Goal: Task Accomplishment & Management: Complete application form

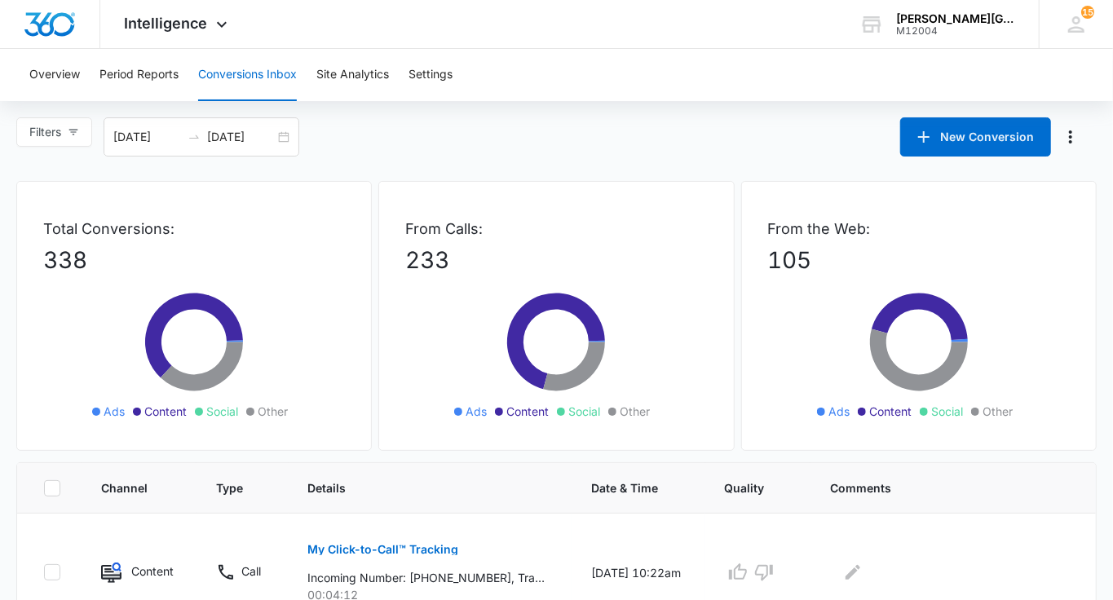
click at [170, 23] on span "Intelligence" at bounding box center [166, 23] width 83 height 17
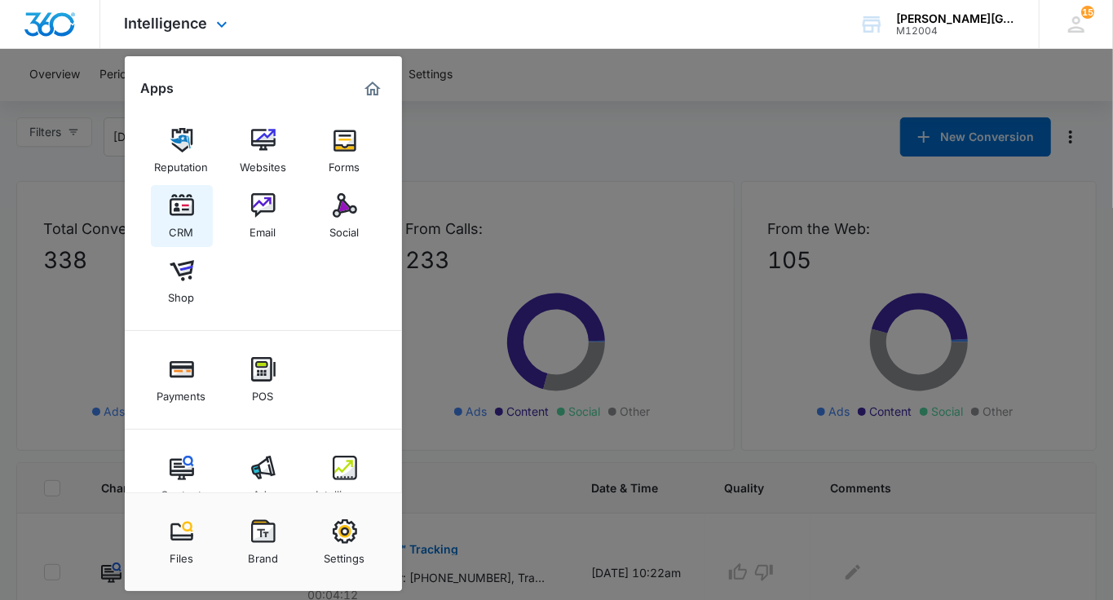
click at [179, 219] on div "CRM" at bounding box center [182, 228] width 24 height 21
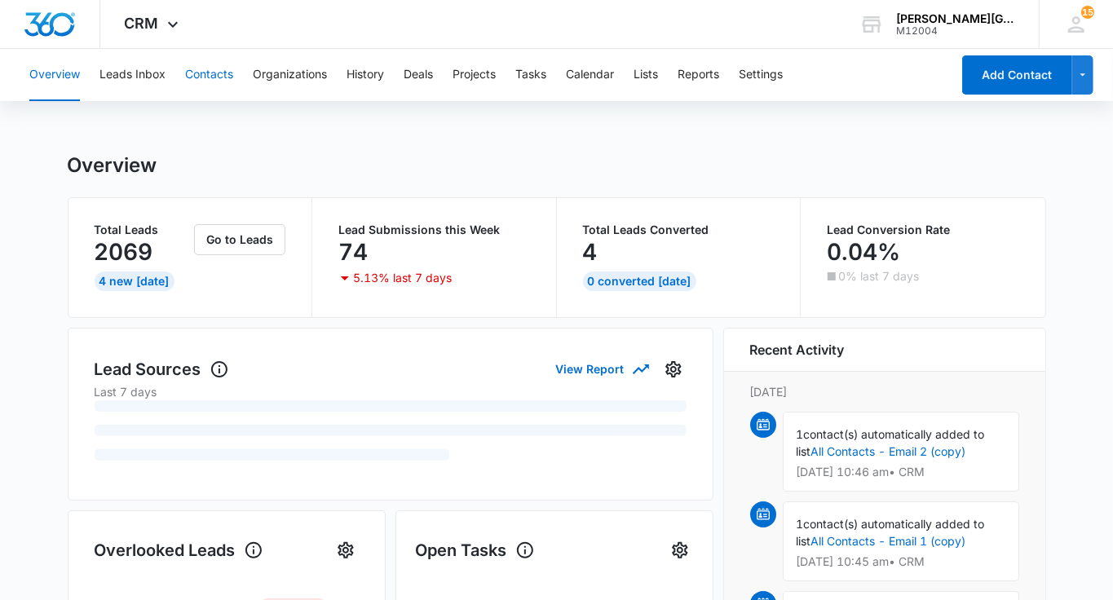
click at [226, 77] on button "Contacts" at bounding box center [209, 75] width 48 height 52
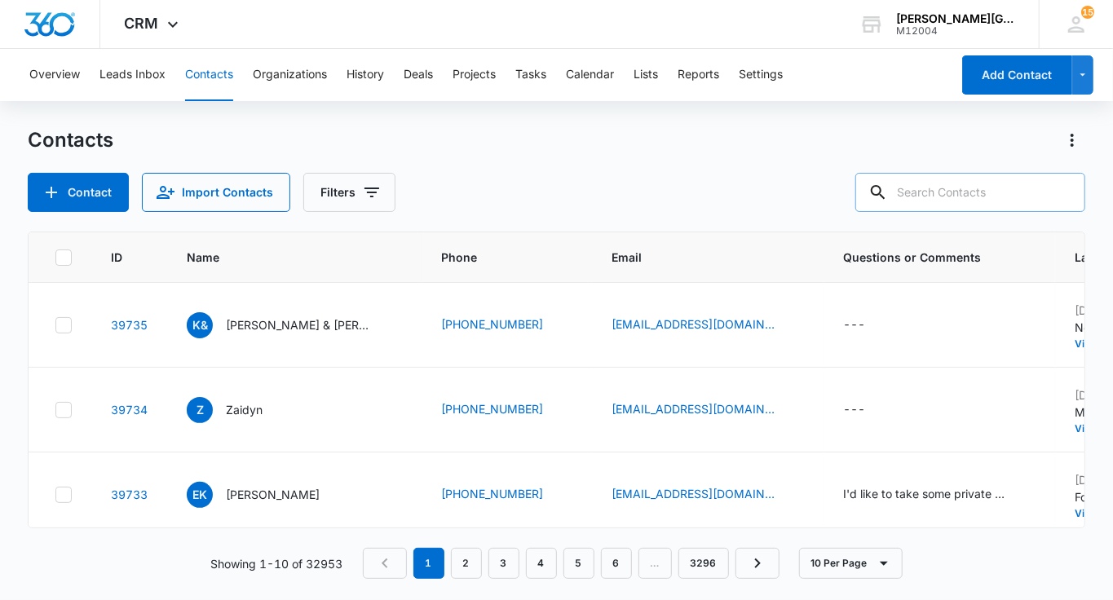
click at [998, 189] on input "text" at bounding box center [970, 192] width 230 height 39
paste input "[EMAIL_ADDRESS][DOMAIN_NAME]"
type input "[EMAIL_ADDRESS][DOMAIN_NAME]"
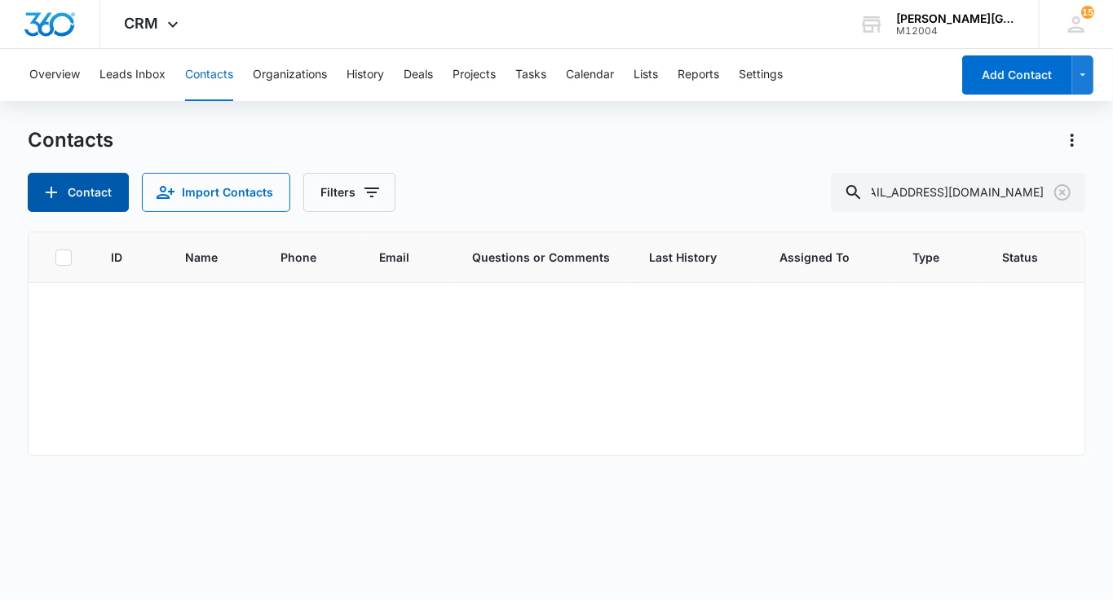
click at [78, 194] on button "Contact" at bounding box center [78, 192] width 101 height 39
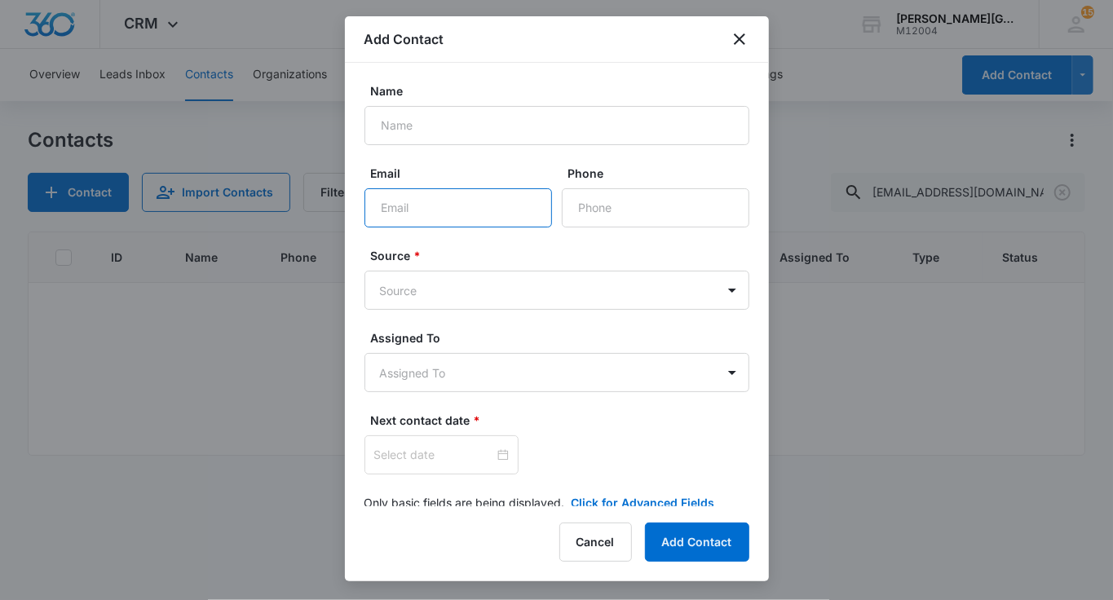
click at [413, 195] on input "Email" at bounding box center [458, 207] width 188 height 39
paste input "[EMAIL_ADDRESS][DOMAIN_NAME]"
type input "[EMAIL_ADDRESS][DOMAIN_NAME]"
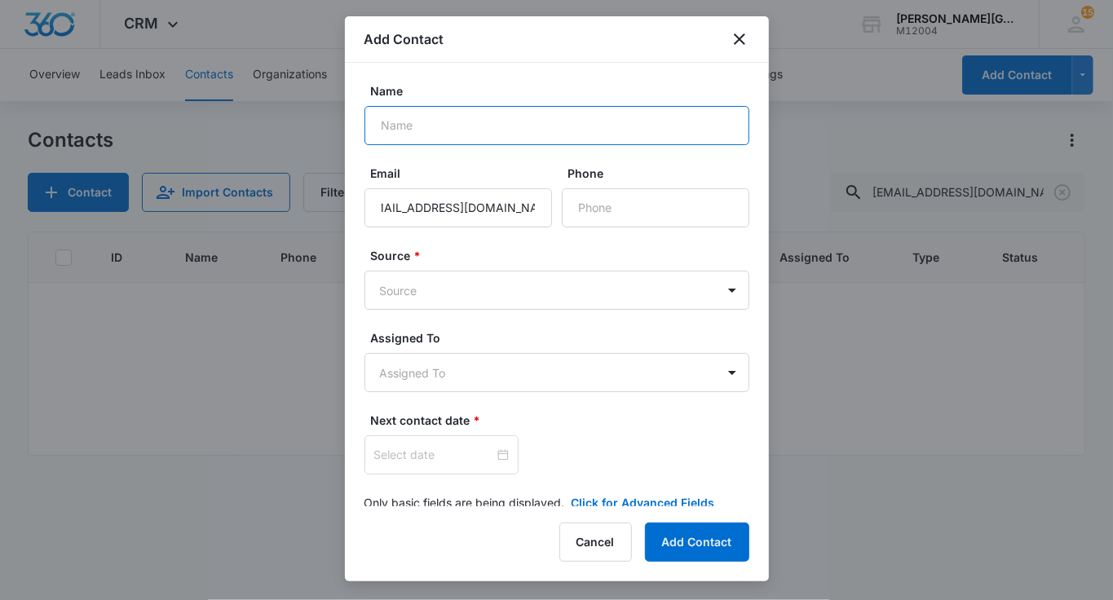
click at [460, 126] on input "Name" at bounding box center [556, 125] width 385 height 39
paste input "[PERSON_NAME]"
type input "[PERSON_NAME]"
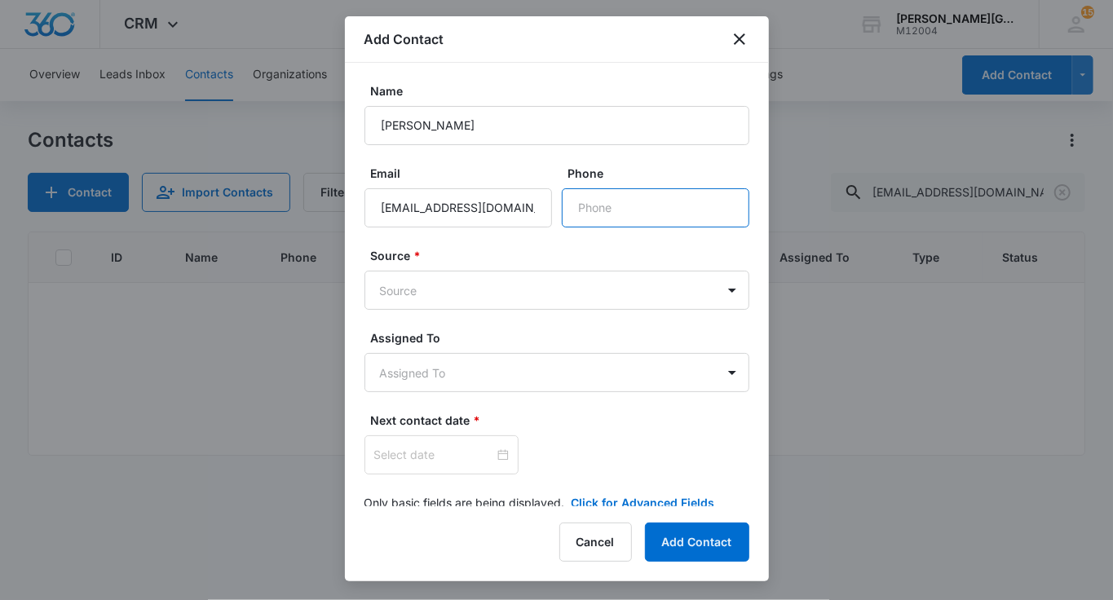
click at [593, 210] on input "Phone" at bounding box center [656, 207] width 188 height 39
paste input "[PHONE_NUMBER]"
type input "[PHONE_NUMBER]"
click at [459, 302] on body "CRM Apps Reputation Websites Forms CRM Email Social Shop Payments POS Content A…" at bounding box center [556, 300] width 1113 height 600
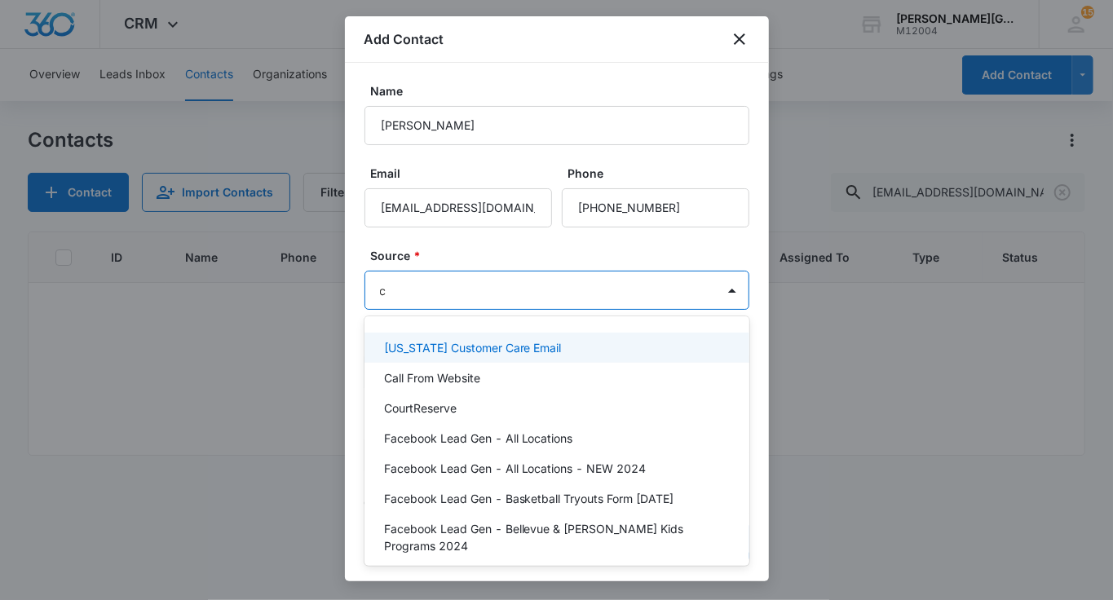
type input "co"
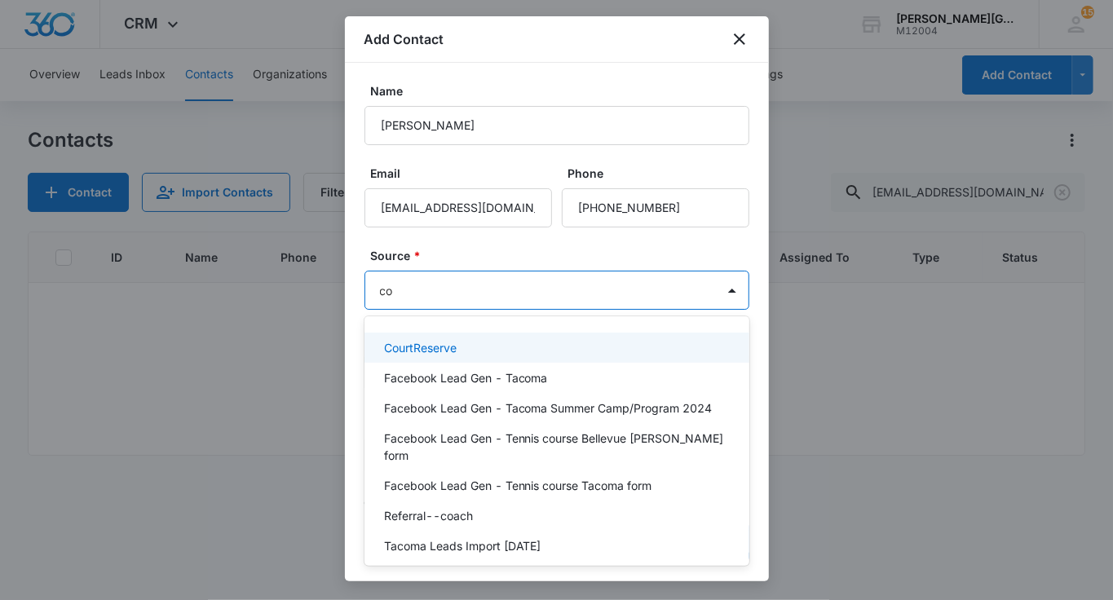
click at [470, 335] on div "CourtReserve" at bounding box center [556, 348] width 385 height 30
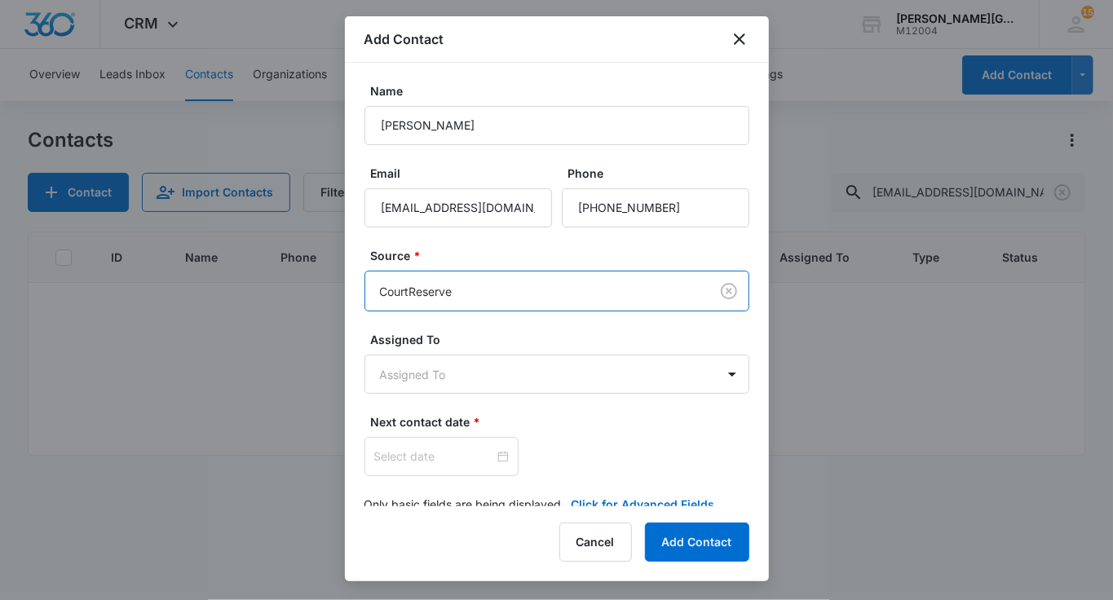
click at [483, 274] on body "CRM Apps Reputation Websites Forms CRM Email Social Shop Payments POS Content A…" at bounding box center [556, 300] width 1113 height 600
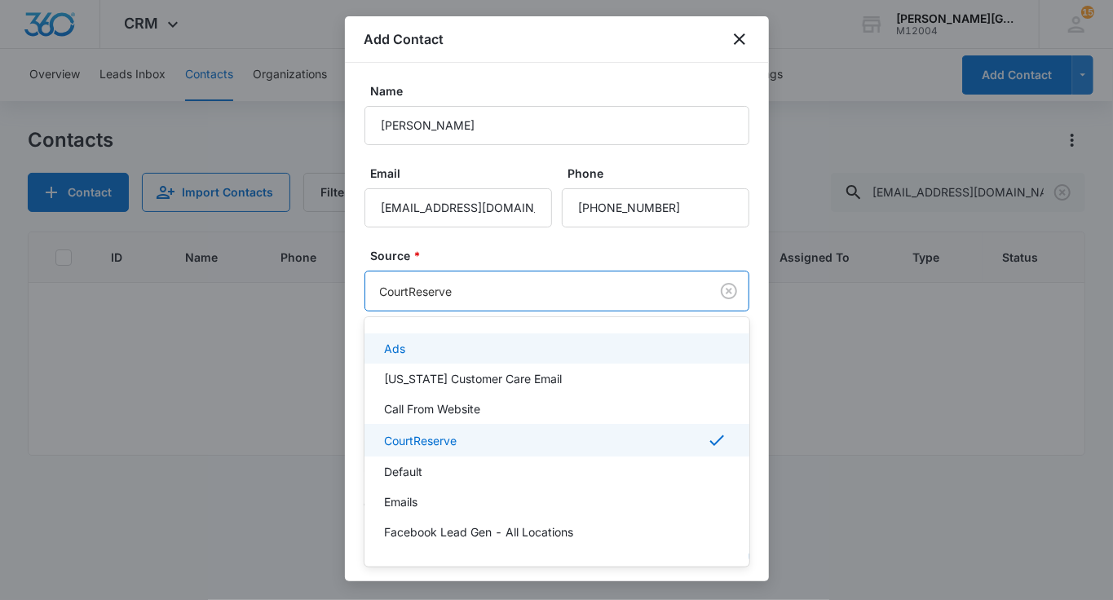
click at [453, 276] on div at bounding box center [556, 300] width 1113 height 600
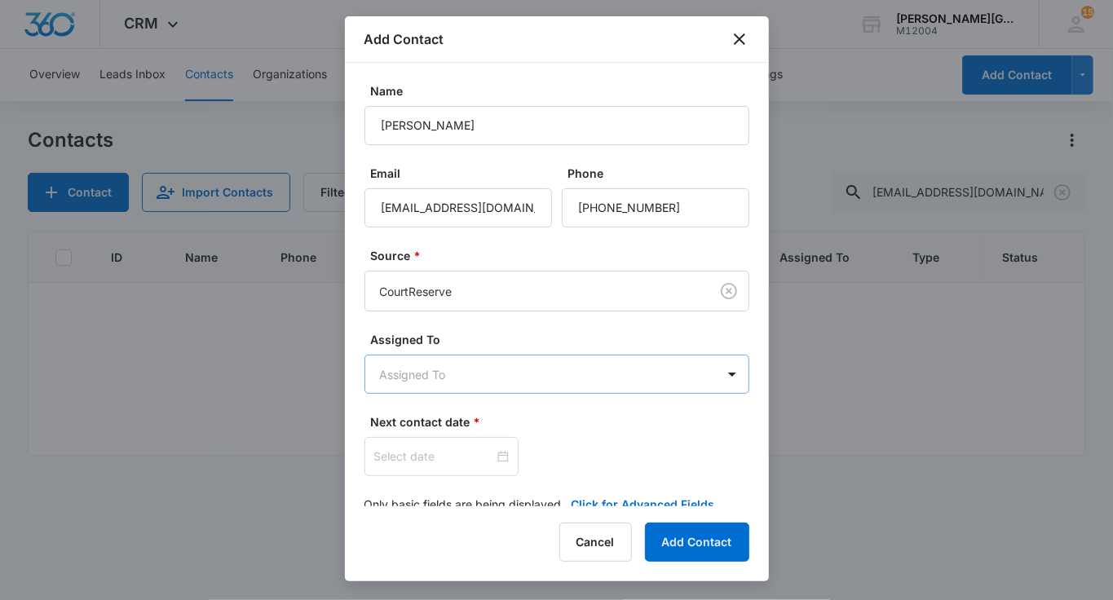
click at [437, 361] on body "CRM Apps Reputation Websites Forms CRM Email Social Shop Payments POS Content A…" at bounding box center [556, 300] width 1113 height 600
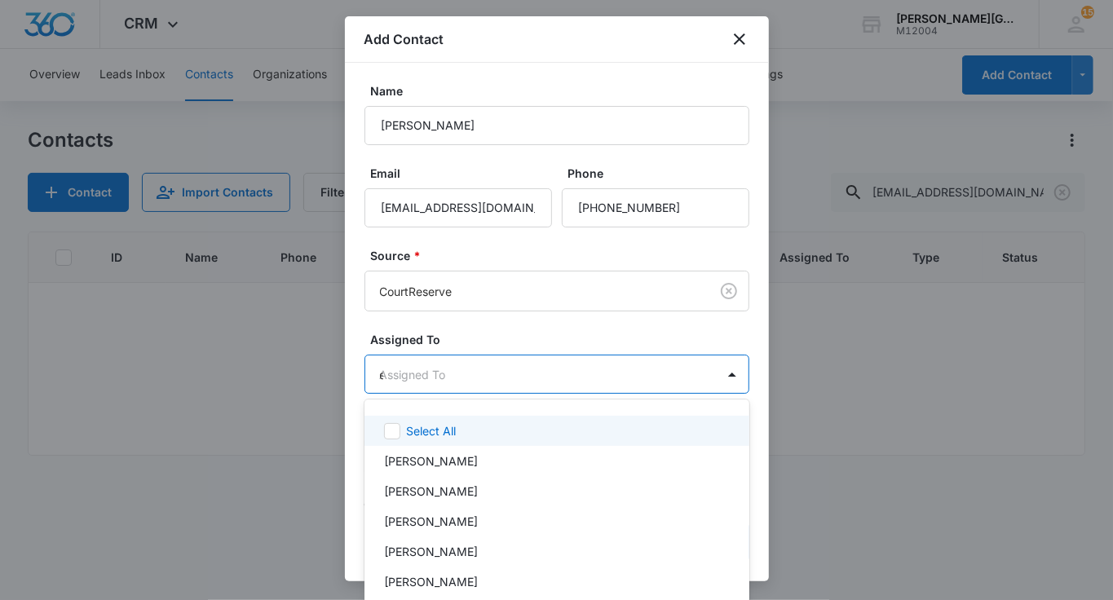
type input "[PERSON_NAME]"
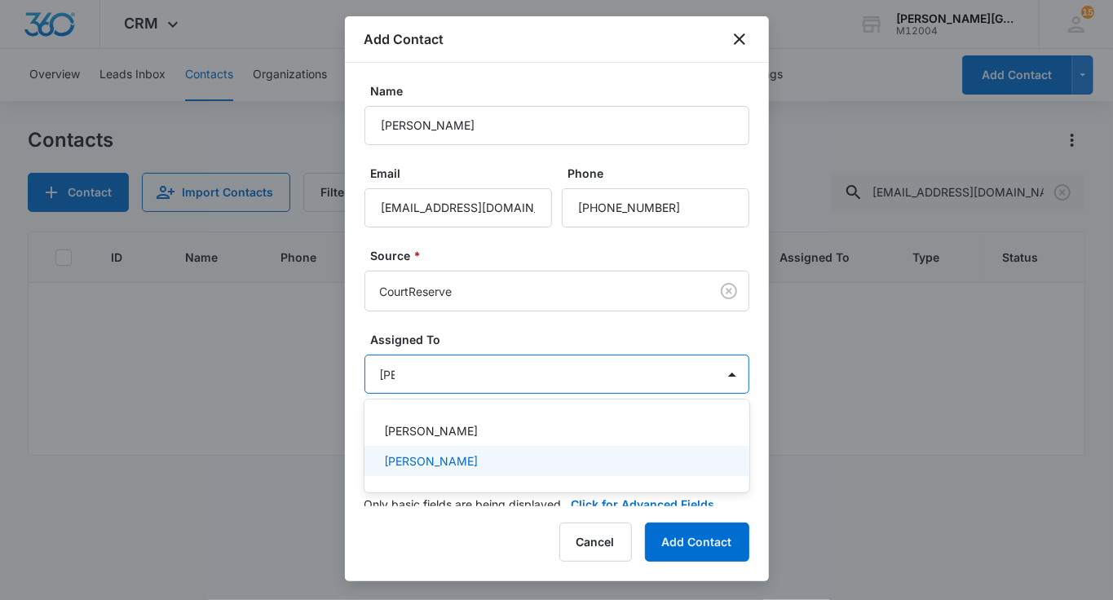
click at [434, 470] on div "[PERSON_NAME]" at bounding box center [556, 461] width 385 height 30
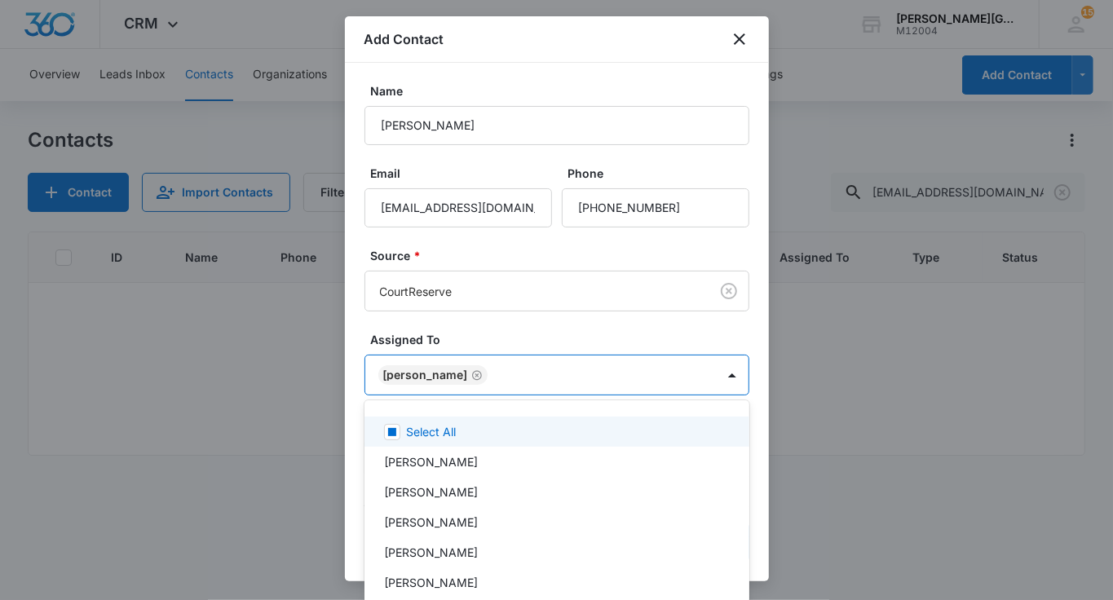
click at [496, 336] on div at bounding box center [556, 300] width 1113 height 600
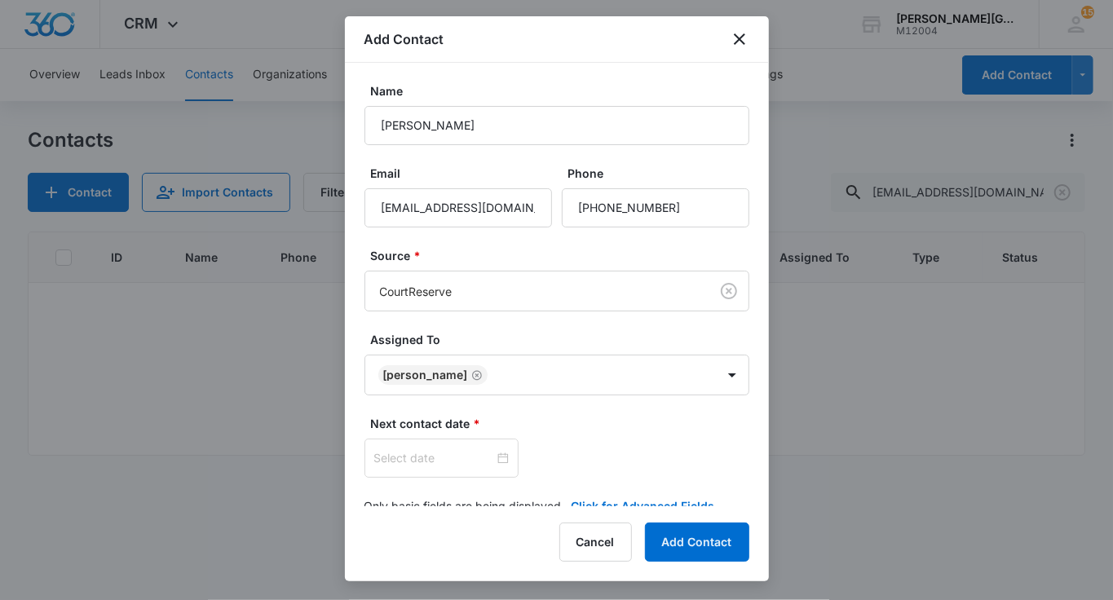
scroll to position [26, 0]
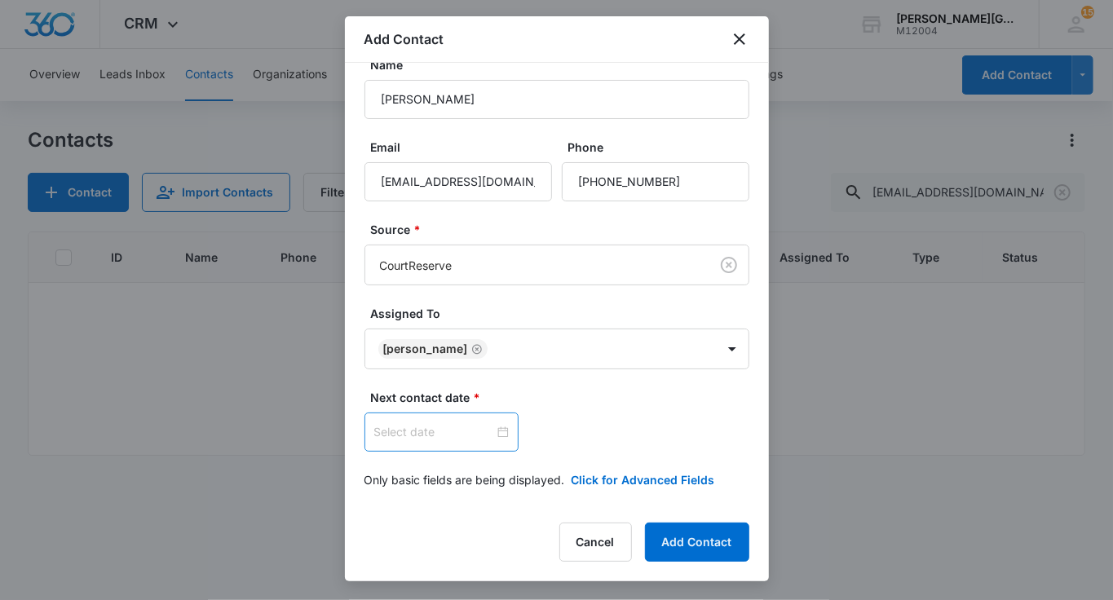
click at [409, 416] on div at bounding box center [441, 432] width 154 height 39
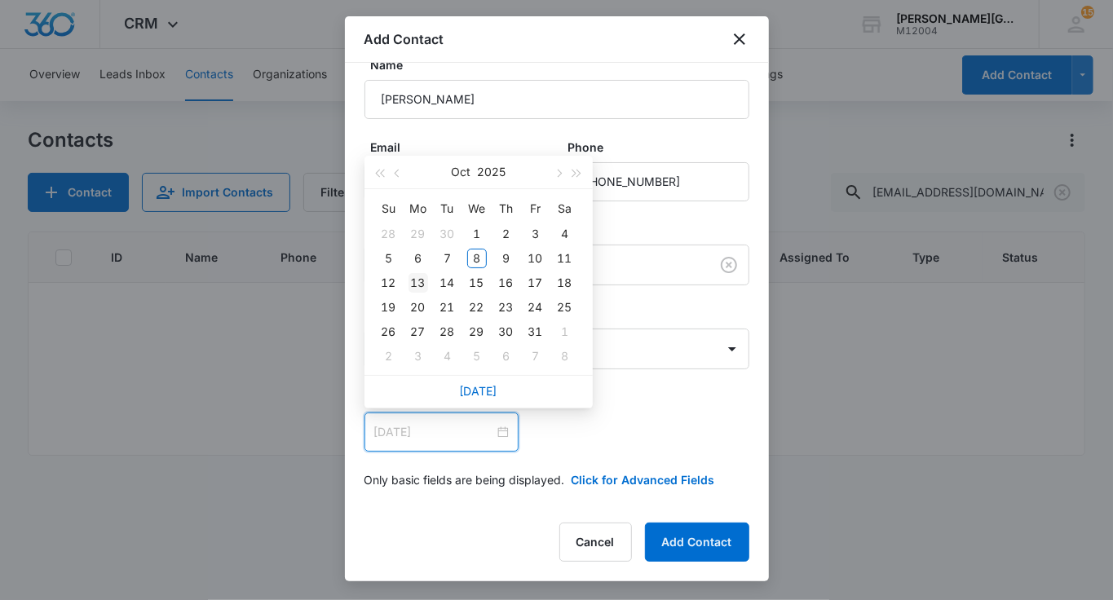
type input "[DATE]"
click at [421, 283] on div "13" at bounding box center [418, 283] width 20 height 20
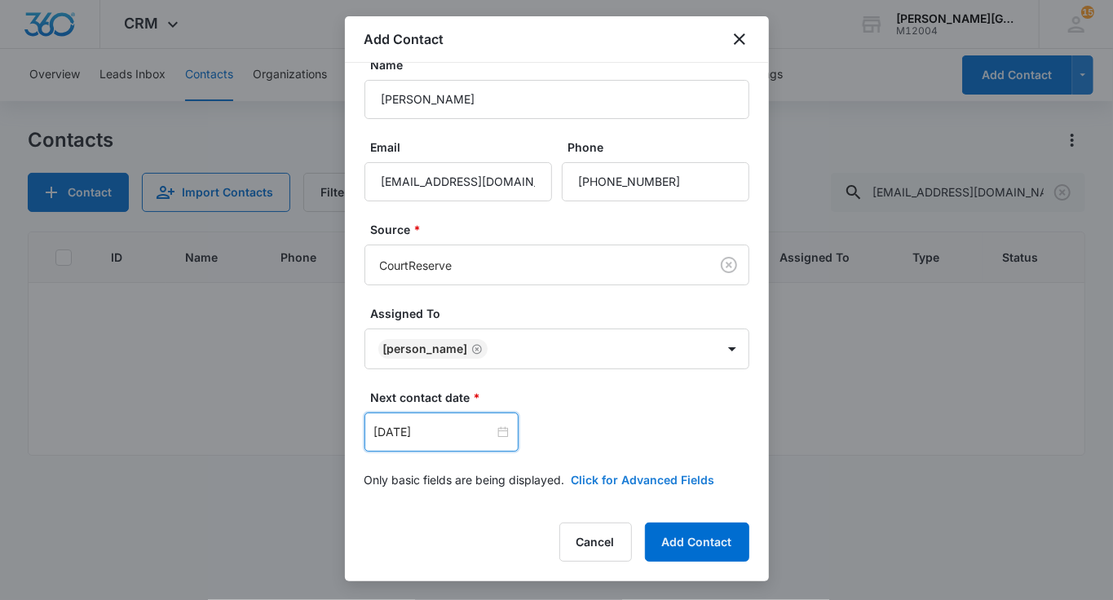
click at [606, 471] on button "Click for Advanced Fields" at bounding box center [643, 479] width 143 height 17
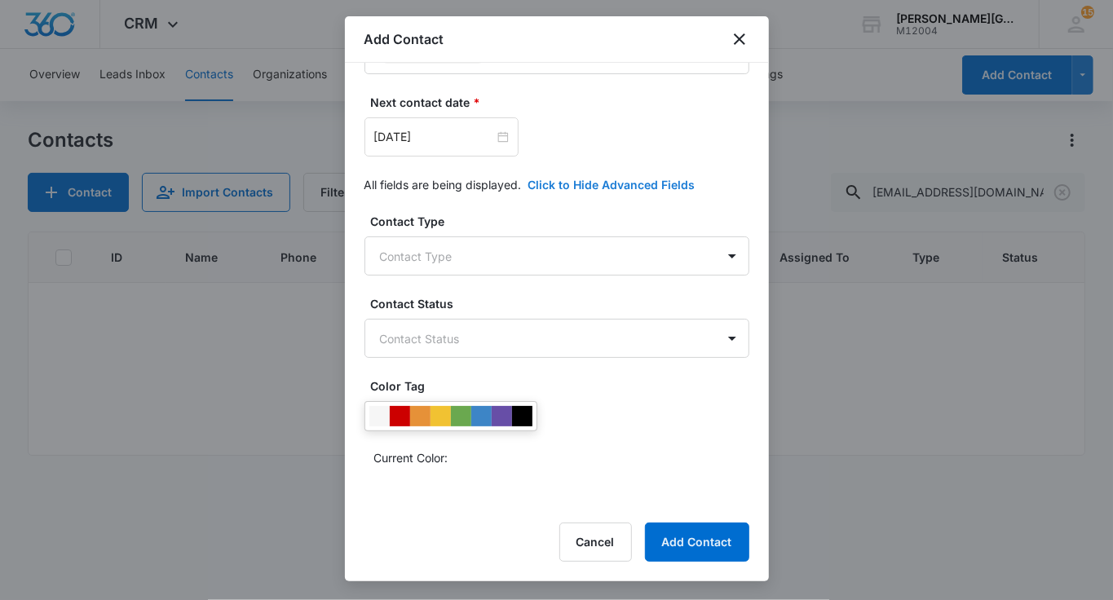
scroll to position [264, 0]
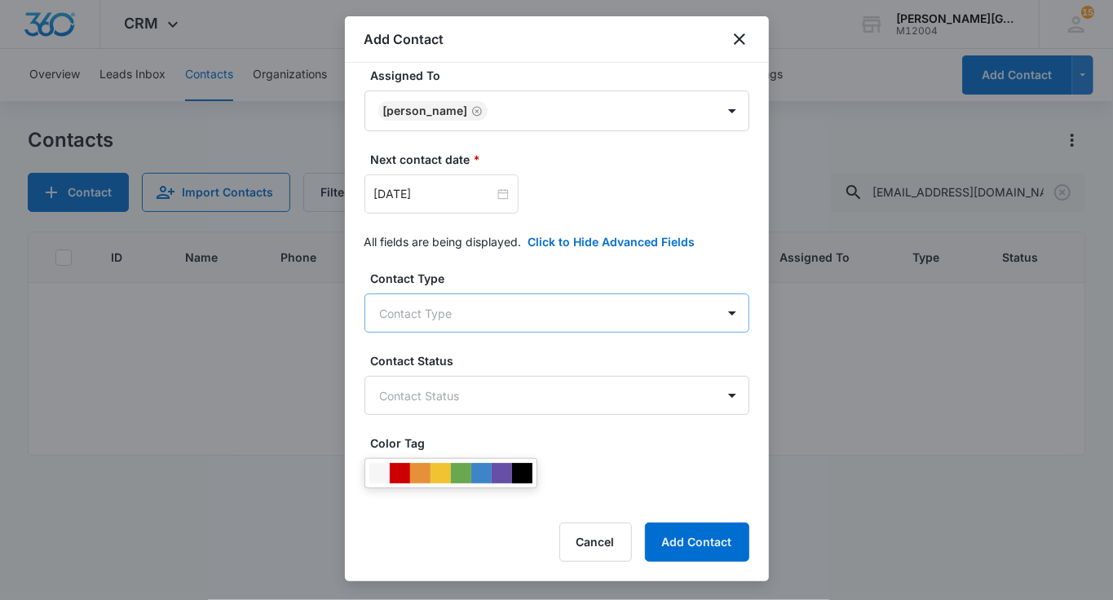
click at [500, 313] on body "CRM Apps Reputation Websites Forms CRM Email Social Shop Payments POS Content A…" at bounding box center [556, 300] width 1113 height 600
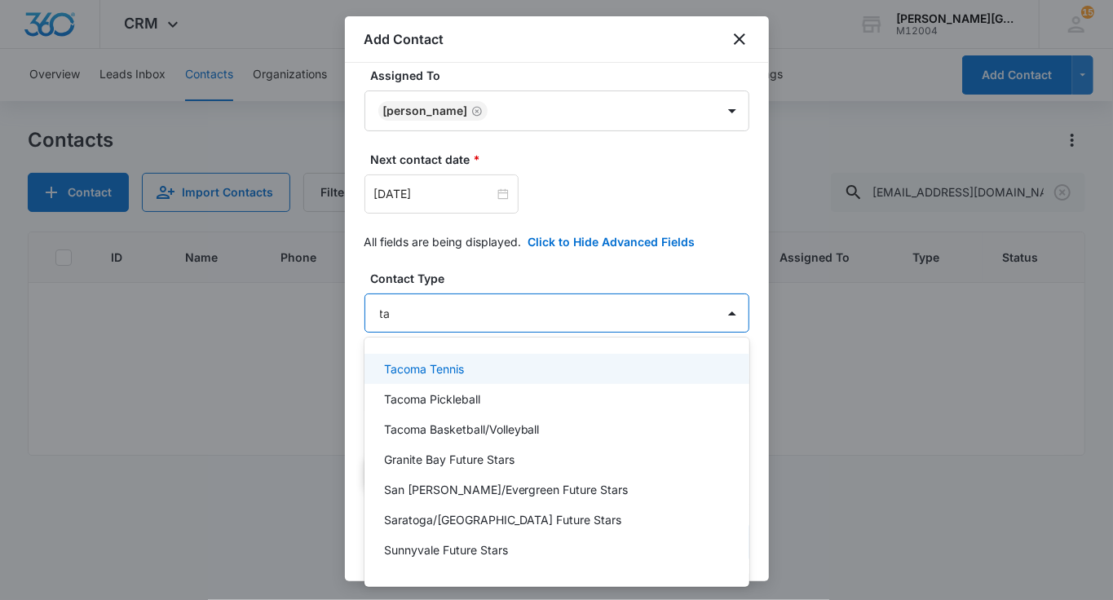
type input "tac"
click at [493, 371] on div "Tacoma Tennis" at bounding box center [555, 368] width 342 height 17
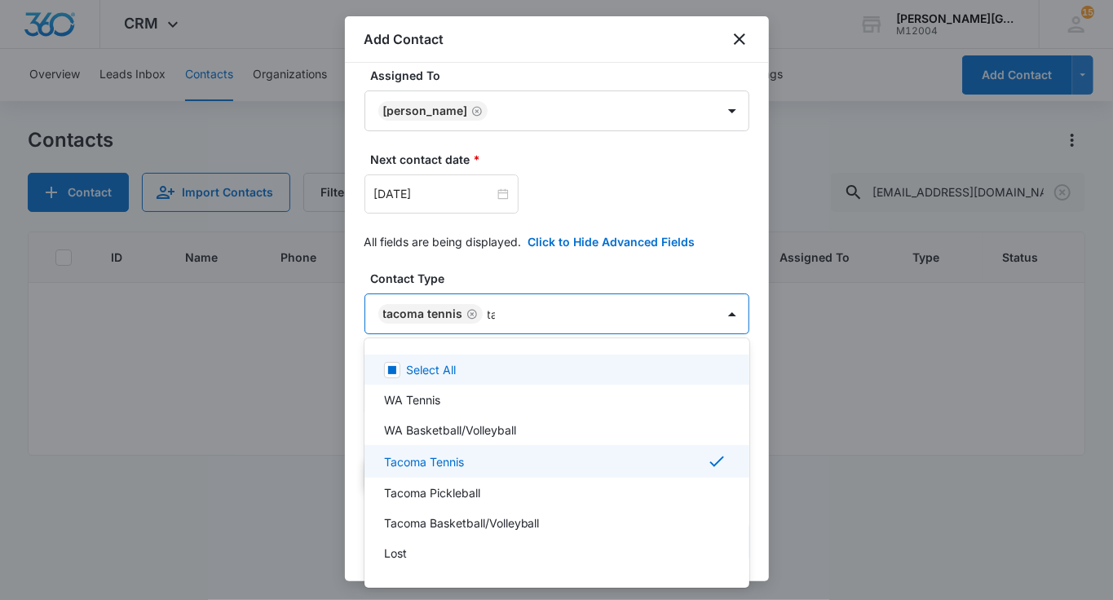
type input "tac"
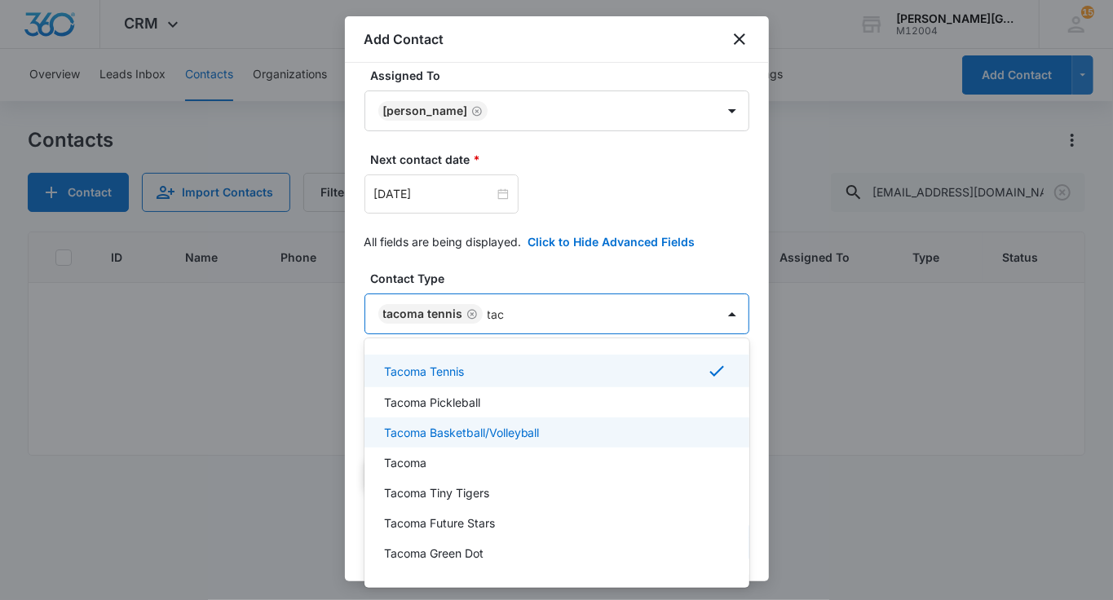
click at [454, 447] on div "Tacoma Basketball/Volleyball" at bounding box center [556, 432] width 385 height 30
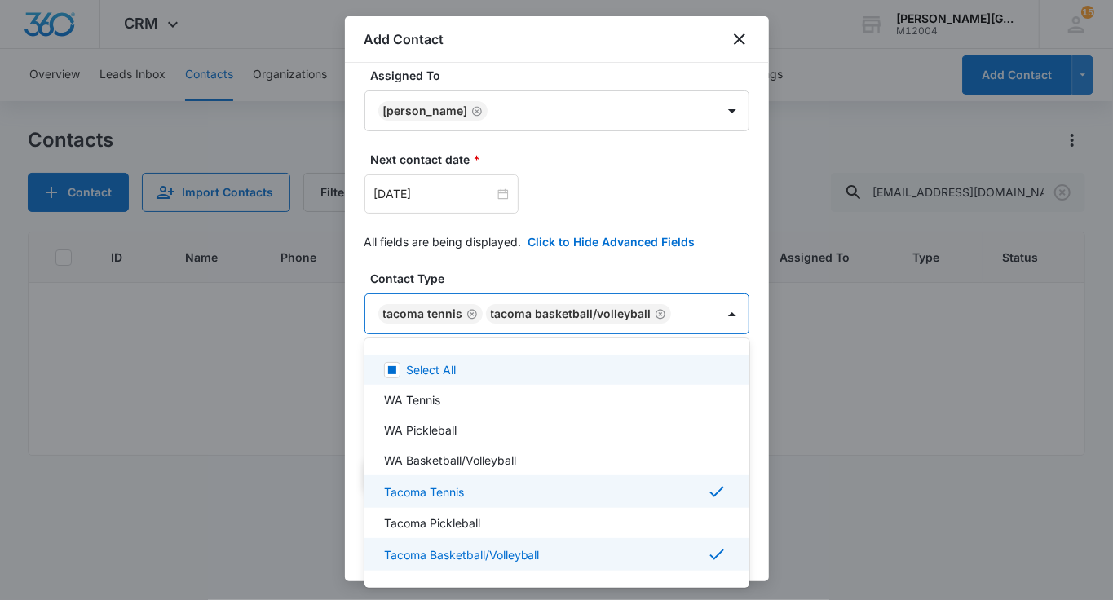
click at [656, 314] on div at bounding box center [556, 300] width 1113 height 600
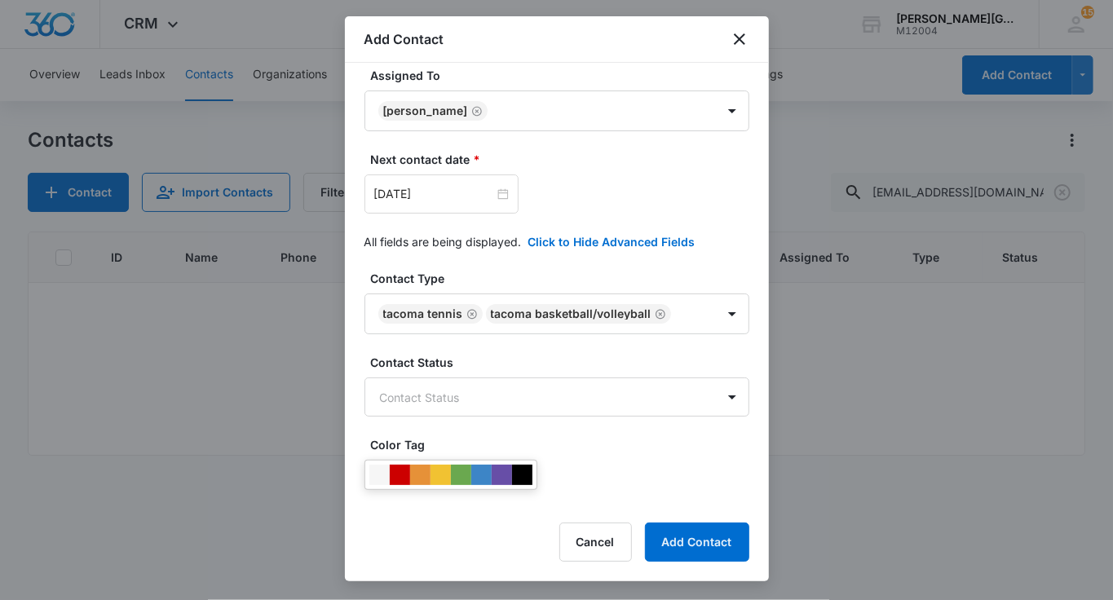
click at [656, 314] on icon "Remove Tacoma Basketball/Volleyball" at bounding box center [660, 314] width 11 height 12
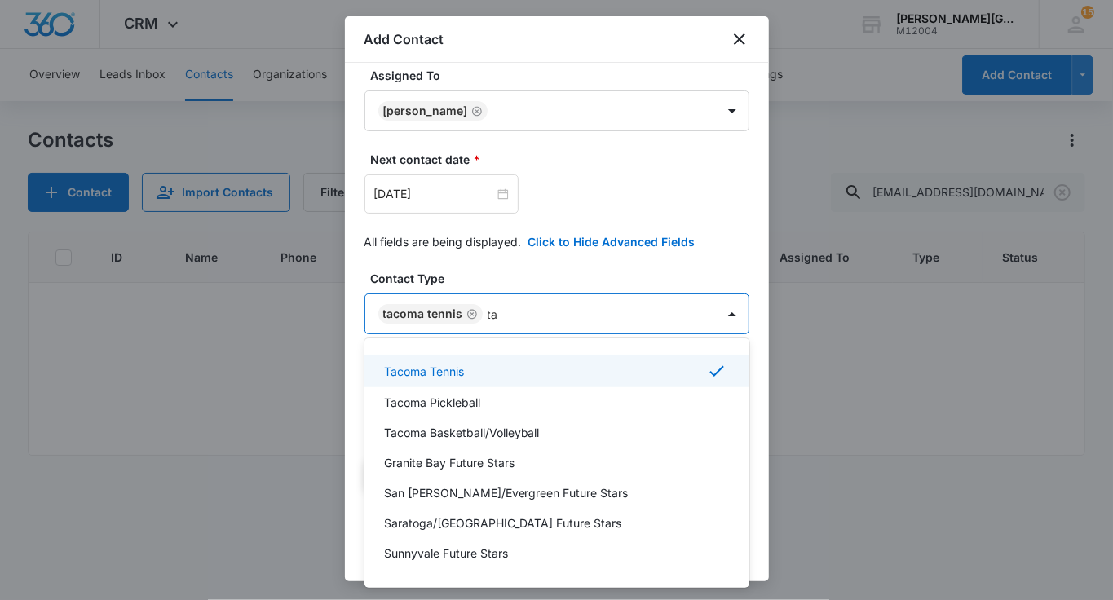
type input "tac"
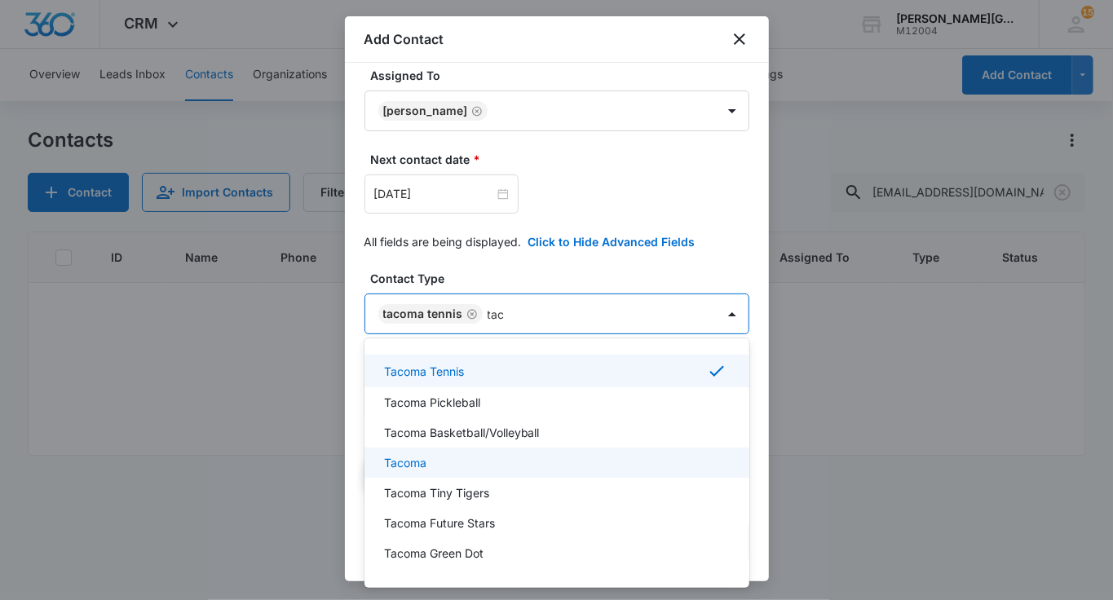
click at [477, 460] on div "Tacoma" at bounding box center [555, 462] width 342 height 17
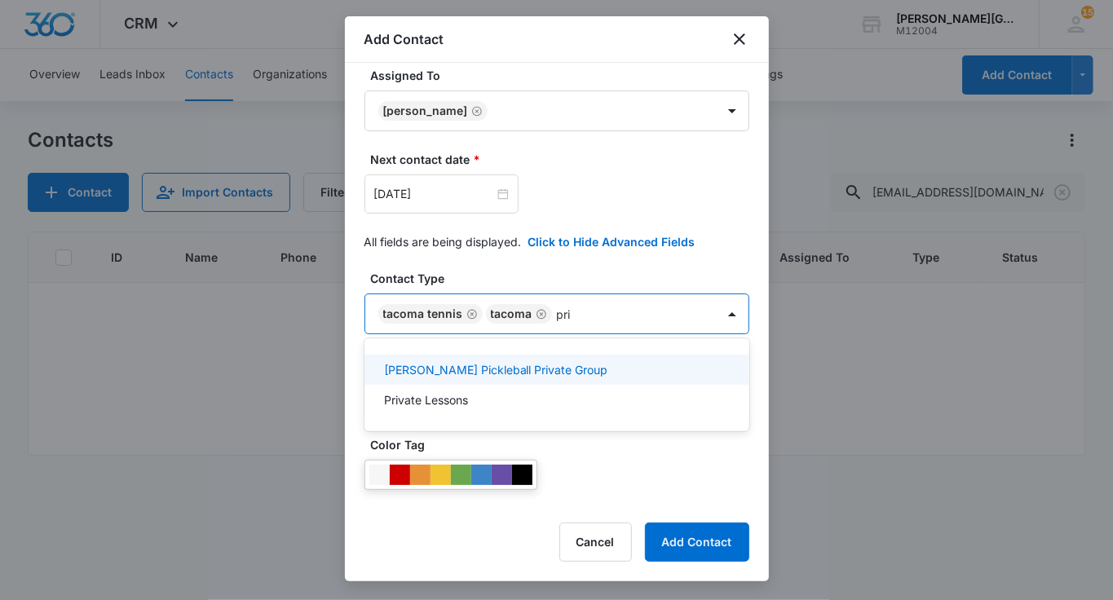
type input "priv"
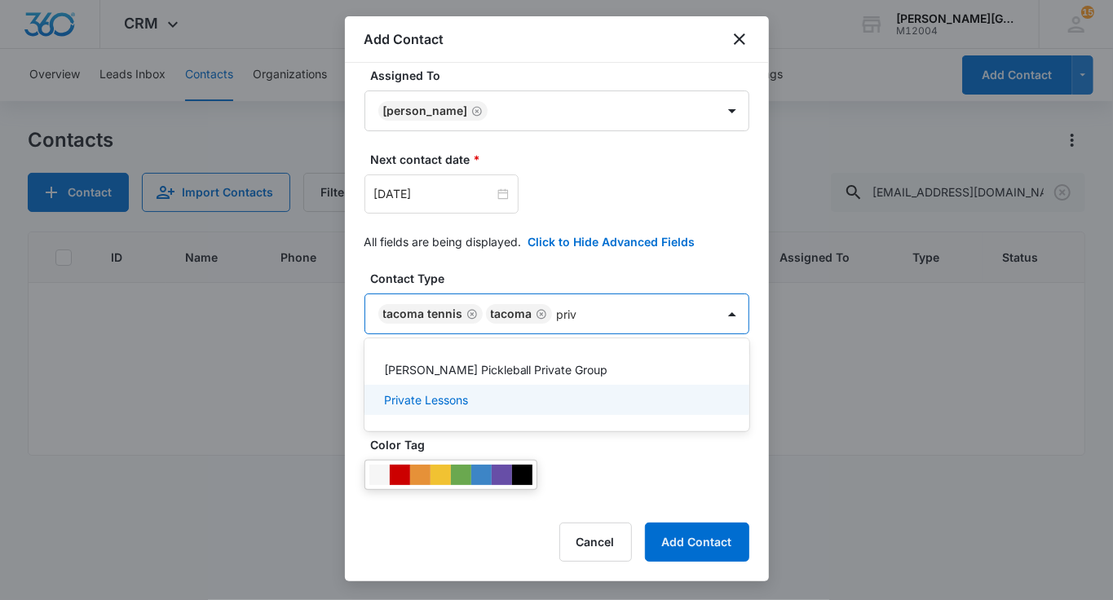
click at [437, 396] on p "Private Lessons" at bounding box center [426, 399] width 84 height 17
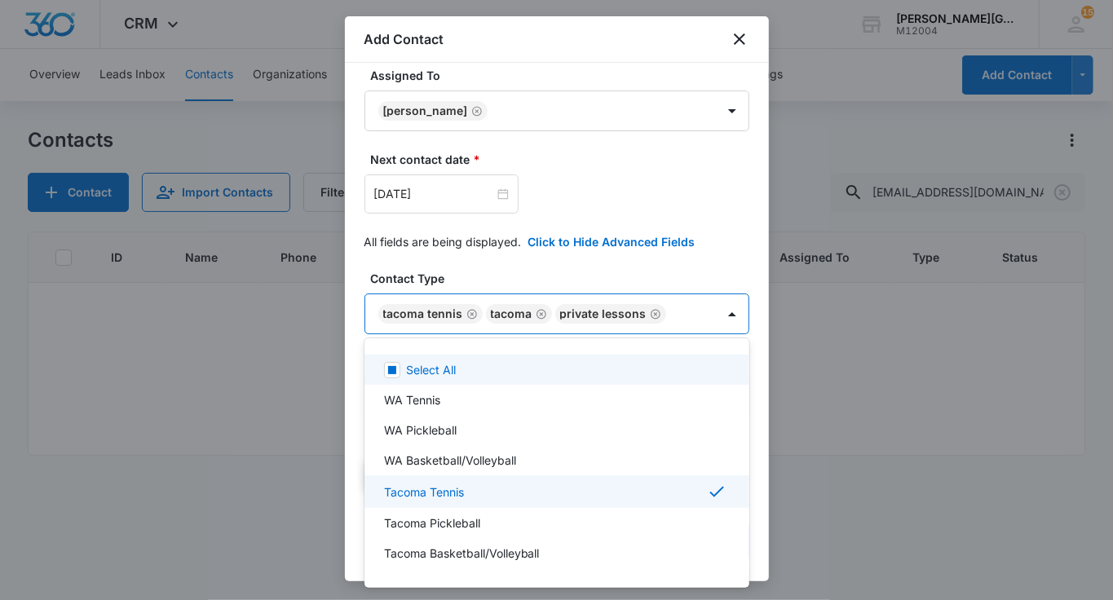
click at [496, 285] on div at bounding box center [556, 300] width 1113 height 600
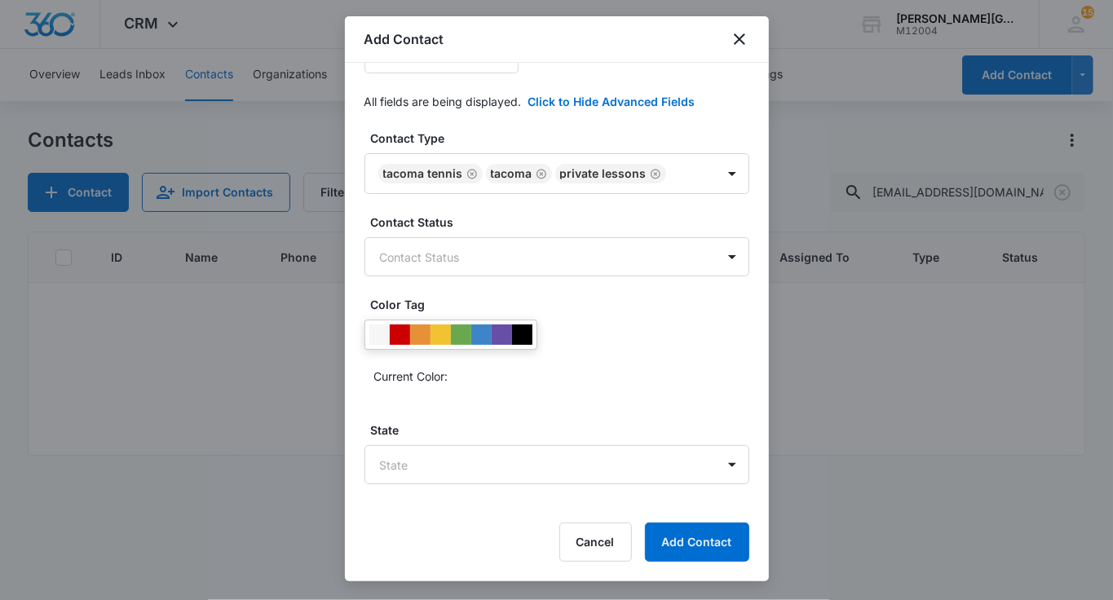
scroll to position [440, 0]
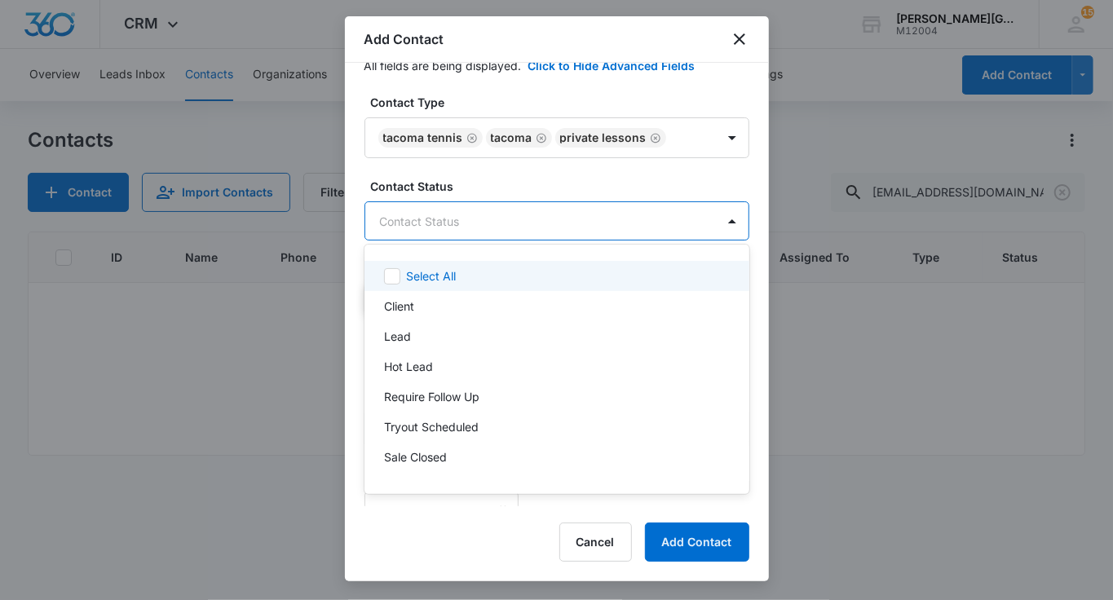
click at [466, 223] on body "CRM Apps Reputation Websites Forms CRM Email Social Shop Payments POS Content A…" at bounding box center [556, 300] width 1113 height 600
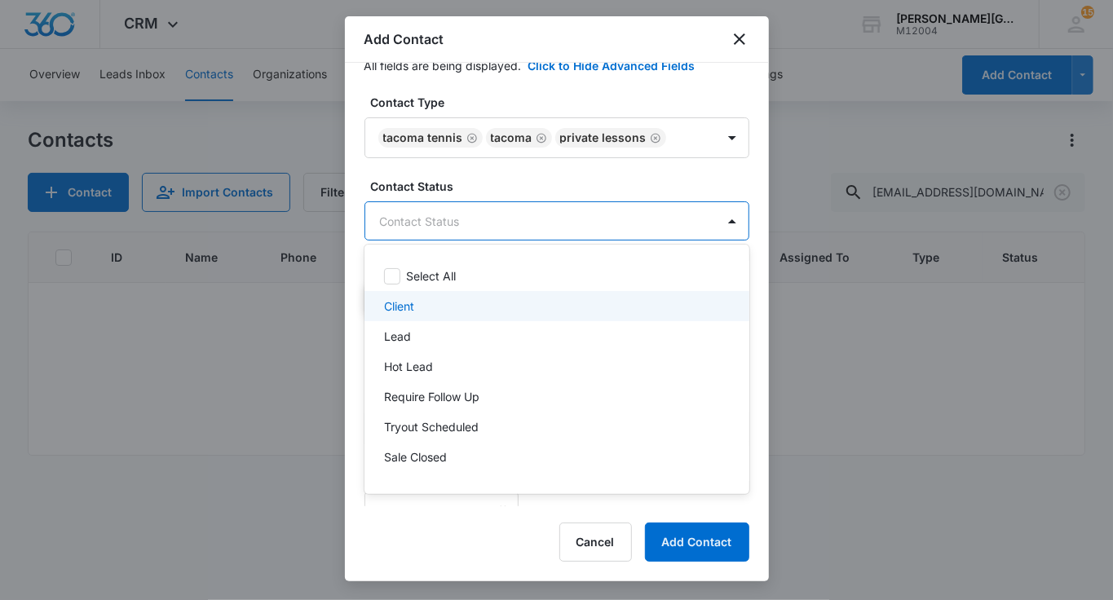
click at [422, 315] on div "Client" at bounding box center [556, 306] width 385 height 30
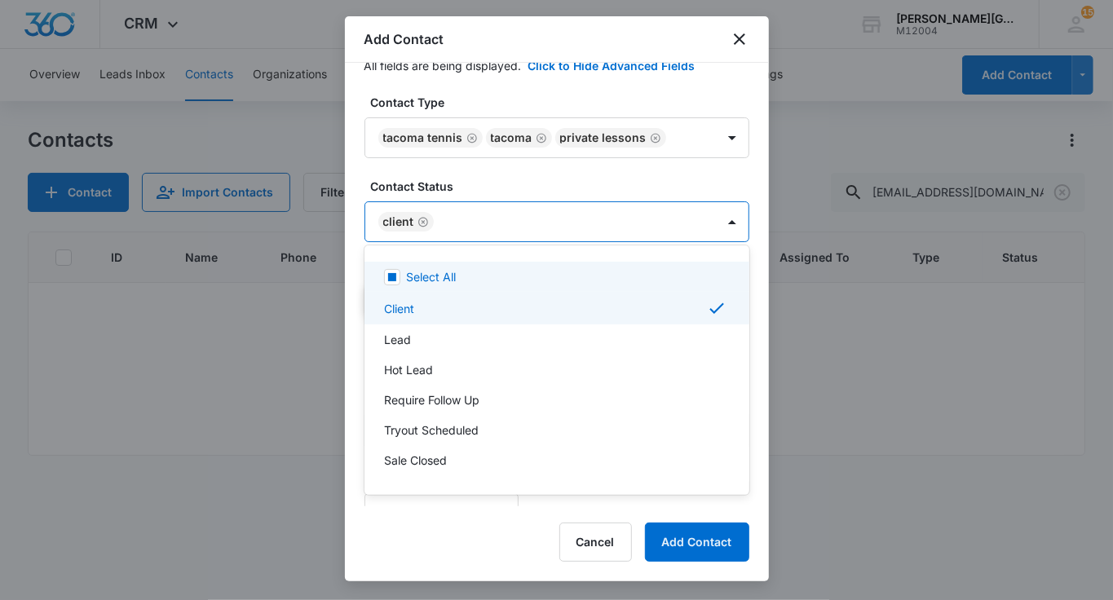
click at [497, 170] on div at bounding box center [556, 300] width 1113 height 600
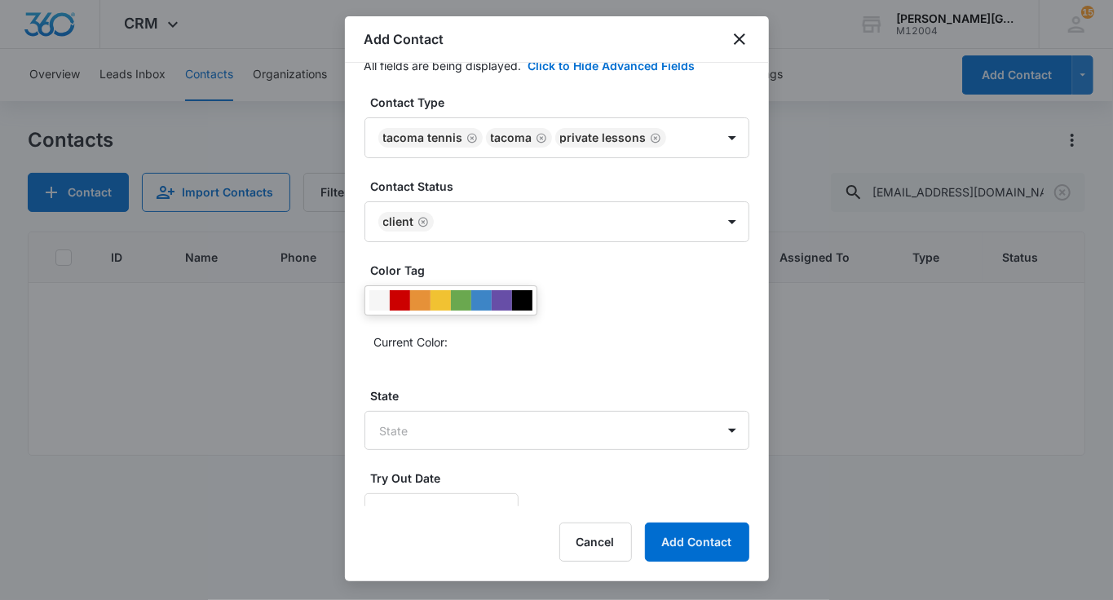
click at [460, 290] on div at bounding box center [461, 300] width 20 height 20
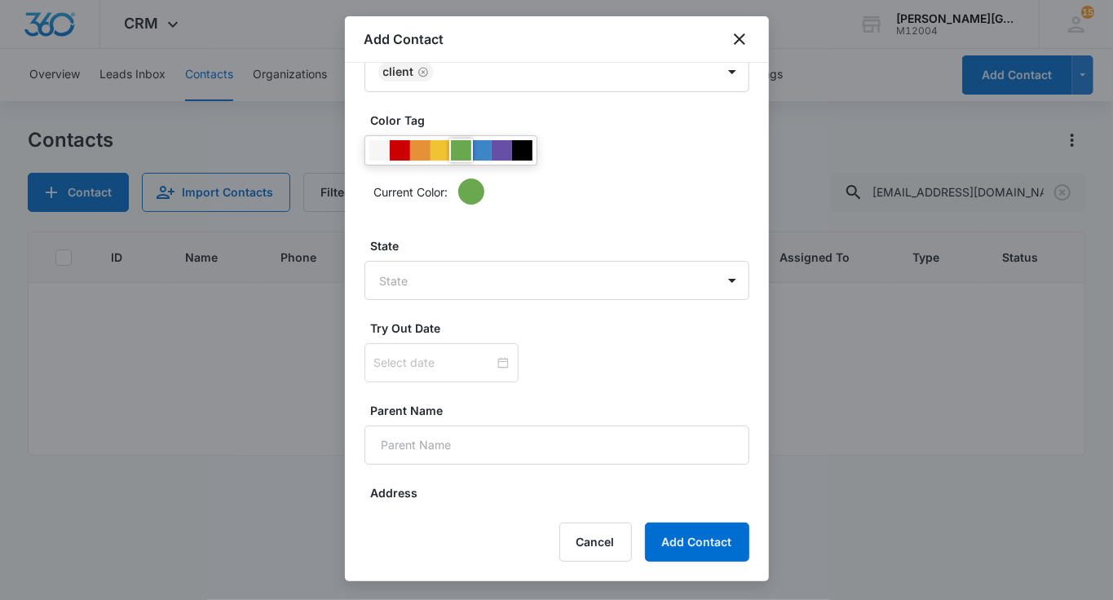
scroll to position [608, 0]
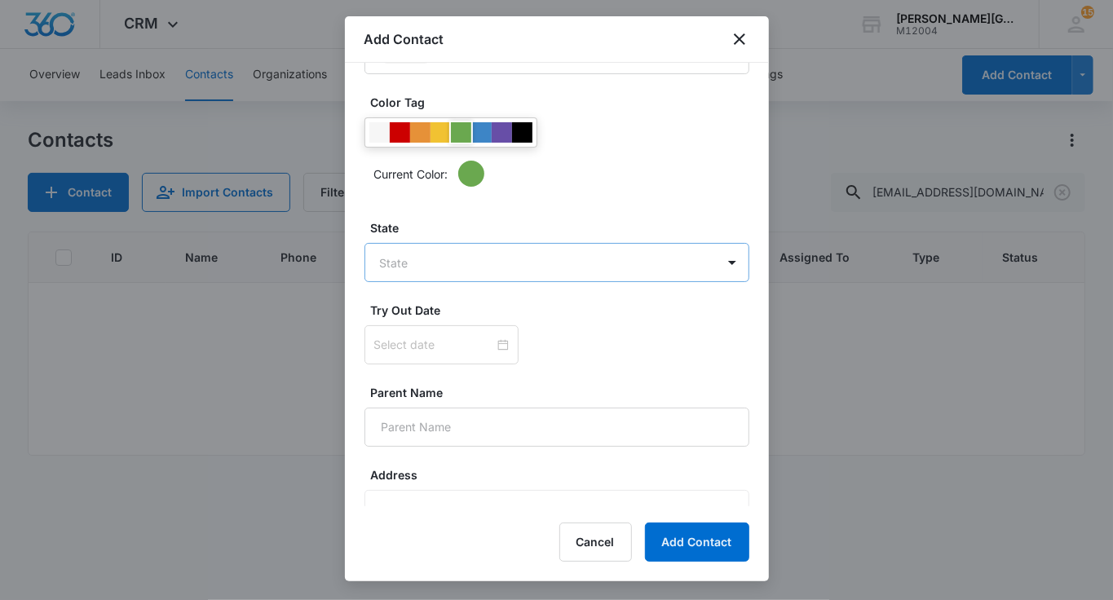
click at [453, 252] on body "CRM Apps Reputation Websites Forms CRM Email Social Shop Payments POS Content A…" at bounding box center [556, 300] width 1113 height 600
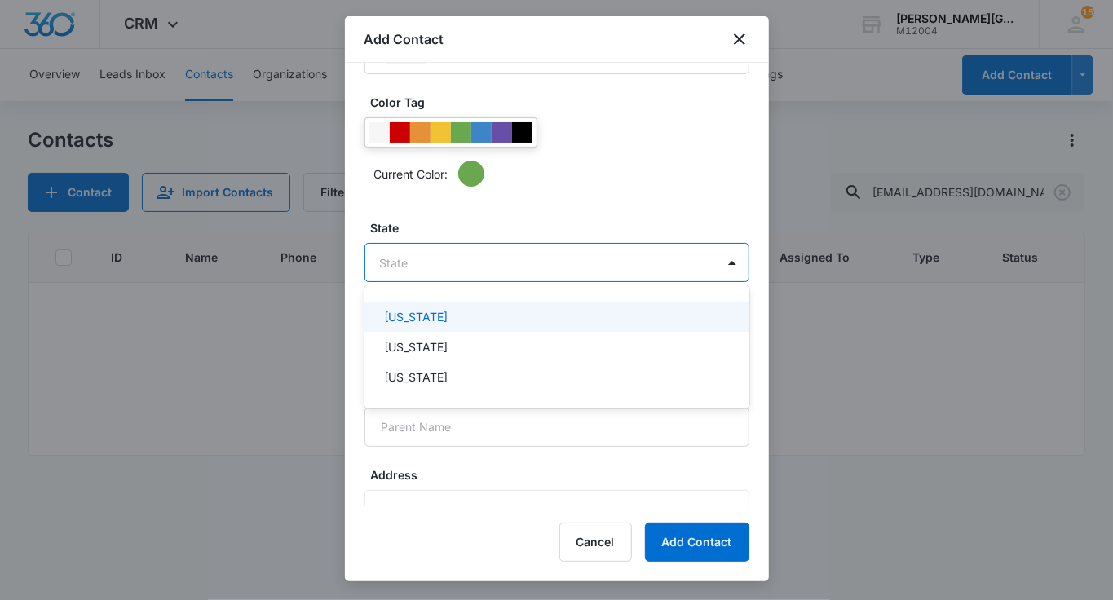
click at [436, 320] on p "[US_STATE]" at bounding box center [416, 316] width 64 height 17
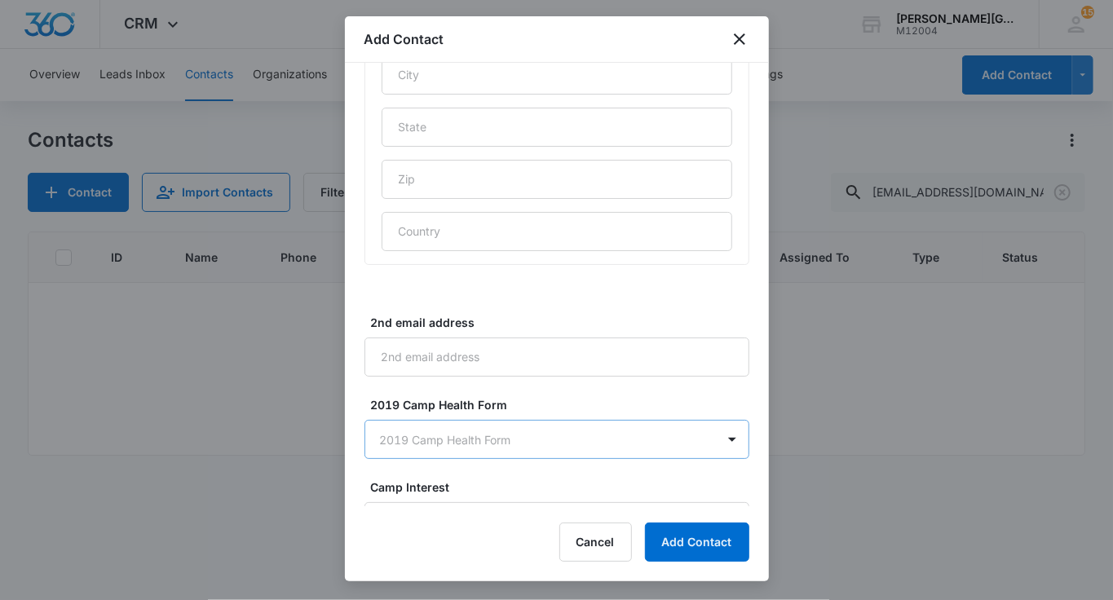
scroll to position [978, 0]
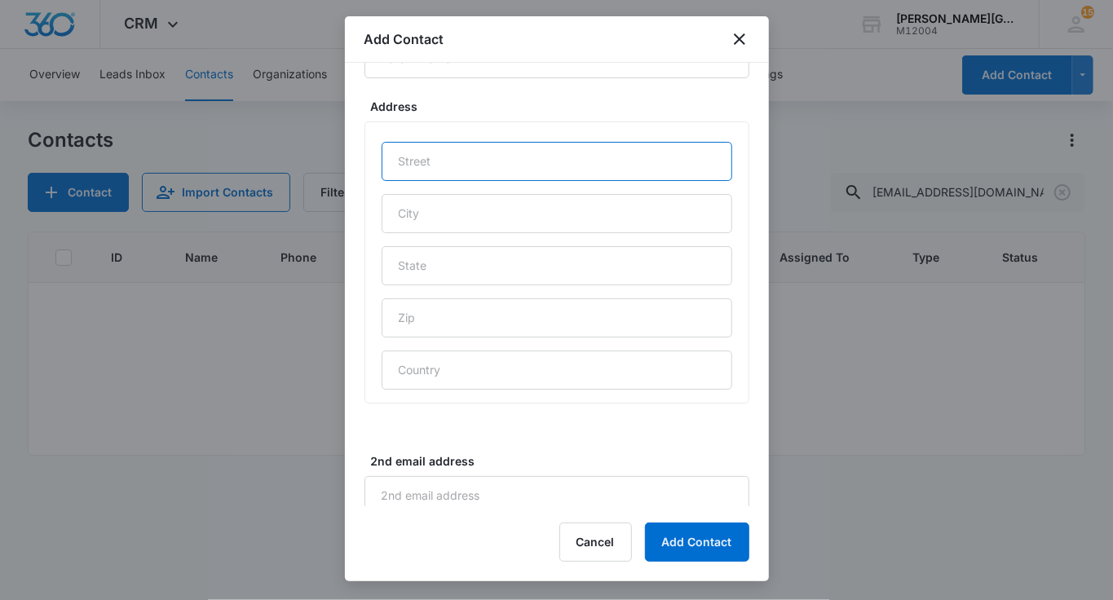
click at [461, 167] on input "text" at bounding box center [557, 161] width 351 height 39
paste input "[STREET_ADDRESS]"
type input "[STREET_ADDRESS]"
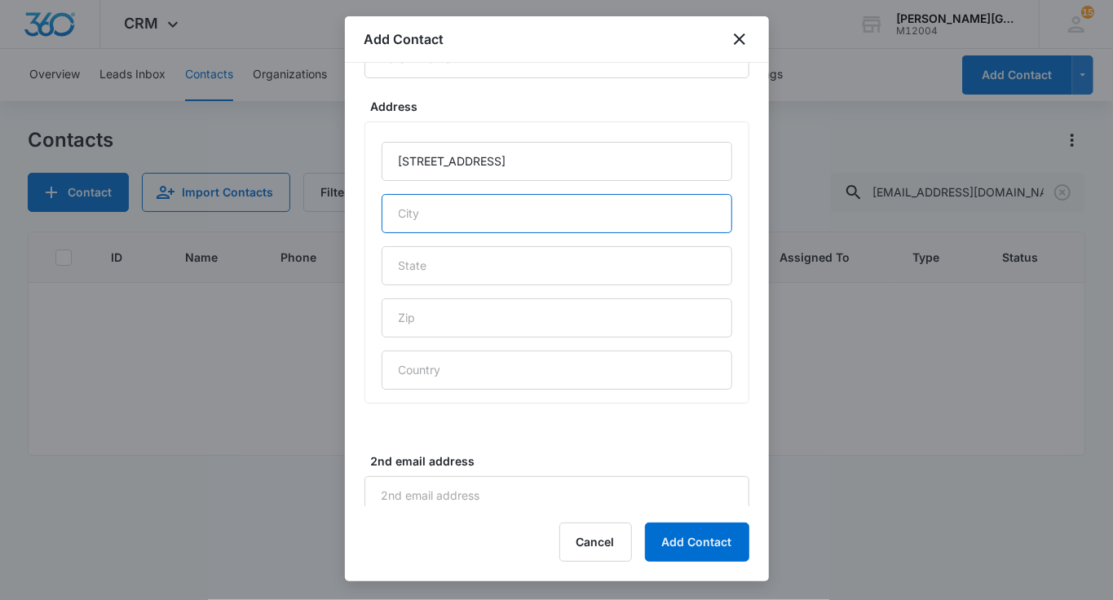
click at [432, 214] on input "text" at bounding box center [557, 213] width 351 height 39
type input "Puyallup"
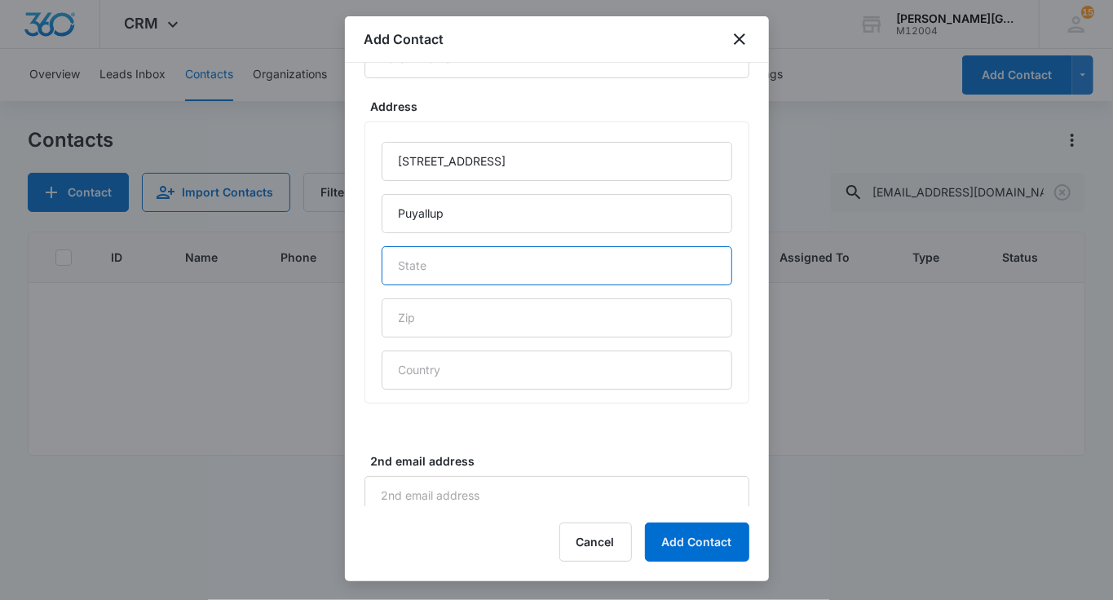
click at [501, 258] on input "text" at bounding box center [557, 265] width 351 height 39
type input "WA"
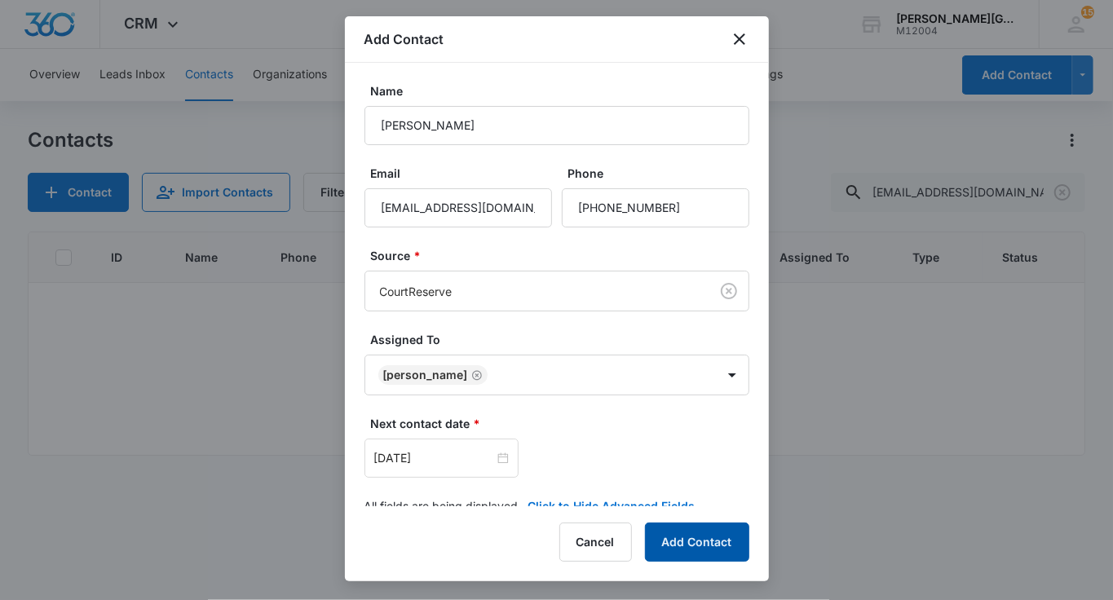
click at [708, 537] on button "Add Contact" at bounding box center [697, 542] width 104 height 39
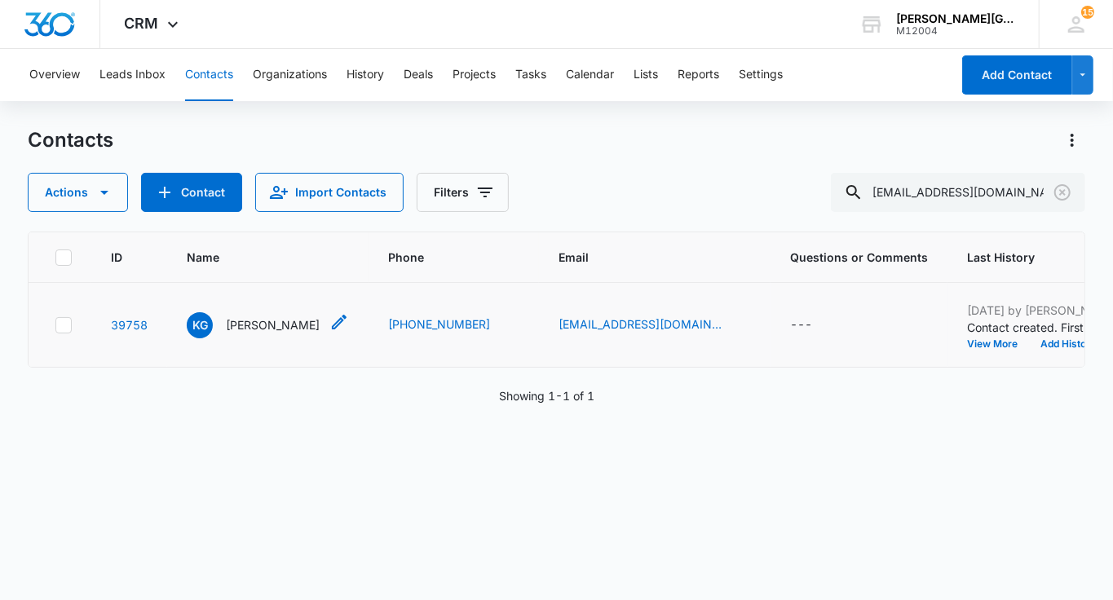
click at [267, 333] on p "[PERSON_NAME]" at bounding box center [273, 324] width 94 height 17
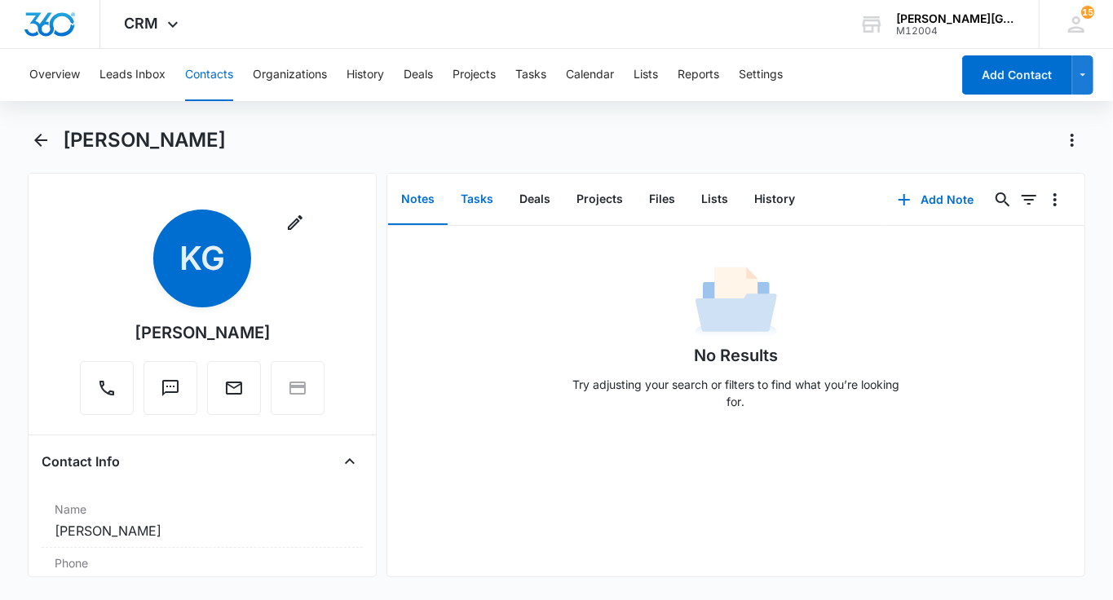
click at [493, 201] on button "Tasks" at bounding box center [477, 199] width 59 height 51
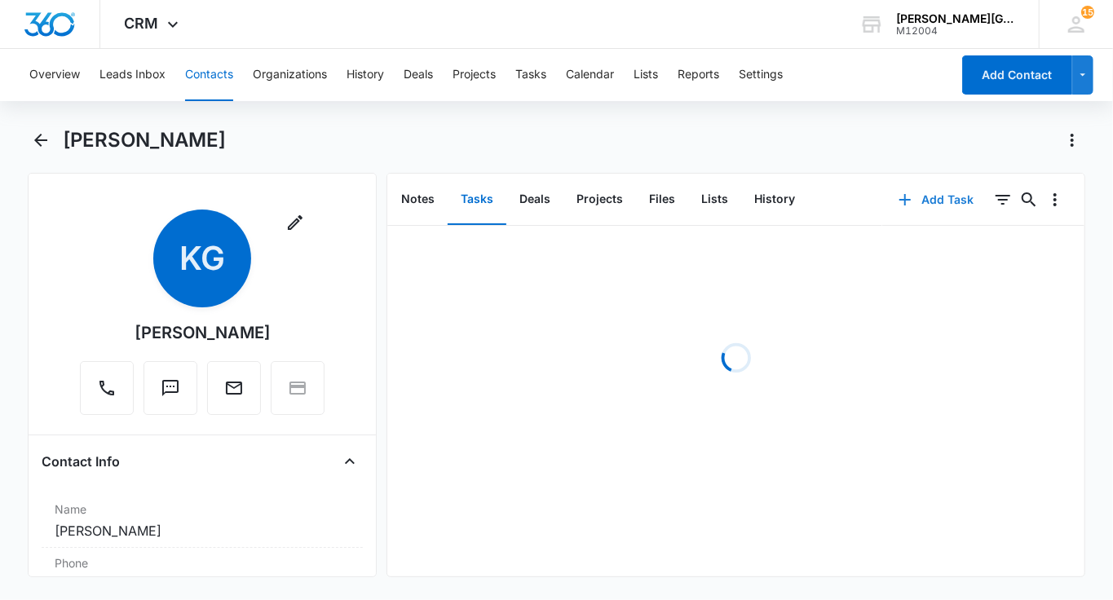
click at [909, 184] on button "Add Task" at bounding box center [936, 199] width 108 height 39
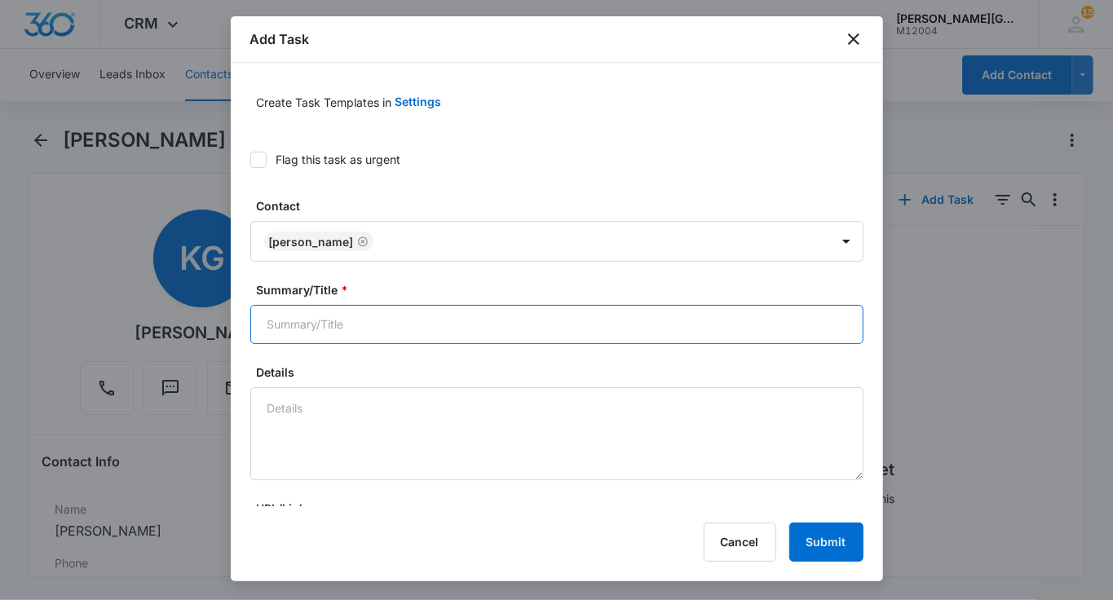
click at [346, 319] on input "Summary/Title *" at bounding box center [556, 324] width 613 height 39
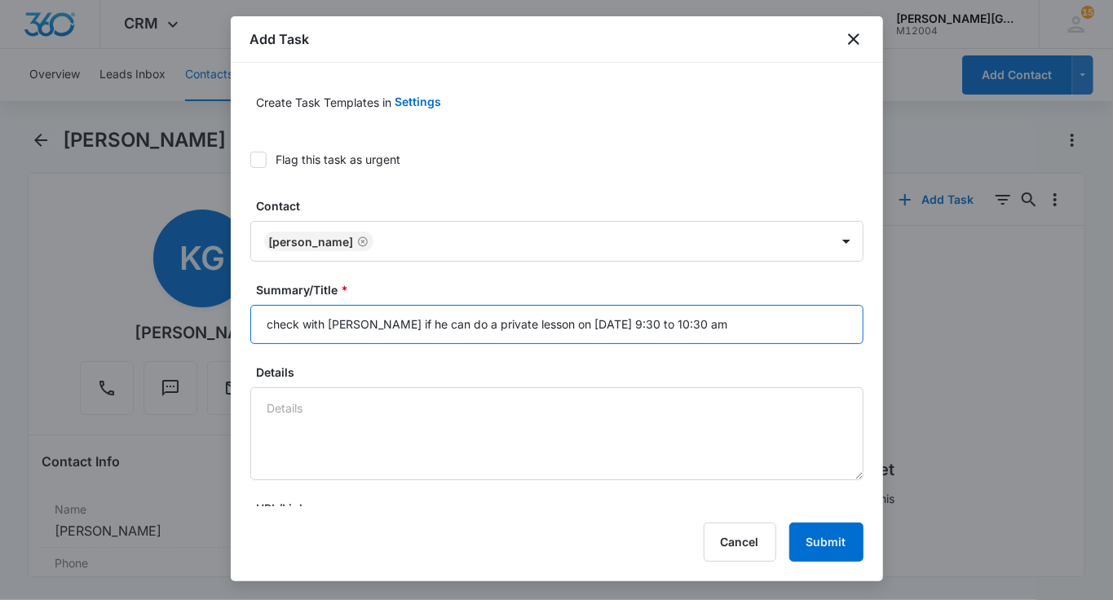
click at [519, 321] on input "check with [PERSON_NAME] if he can do a private lesson on [DATE] 9:30 to 10:30 …" at bounding box center [556, 324] width 613 height 39
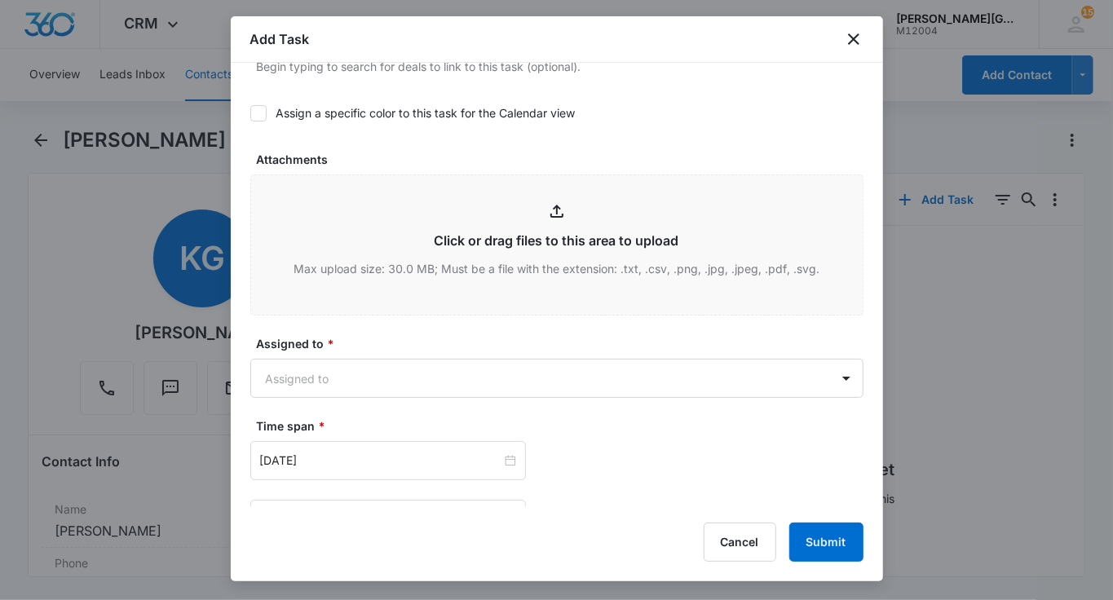
scroll to position [726, 0]
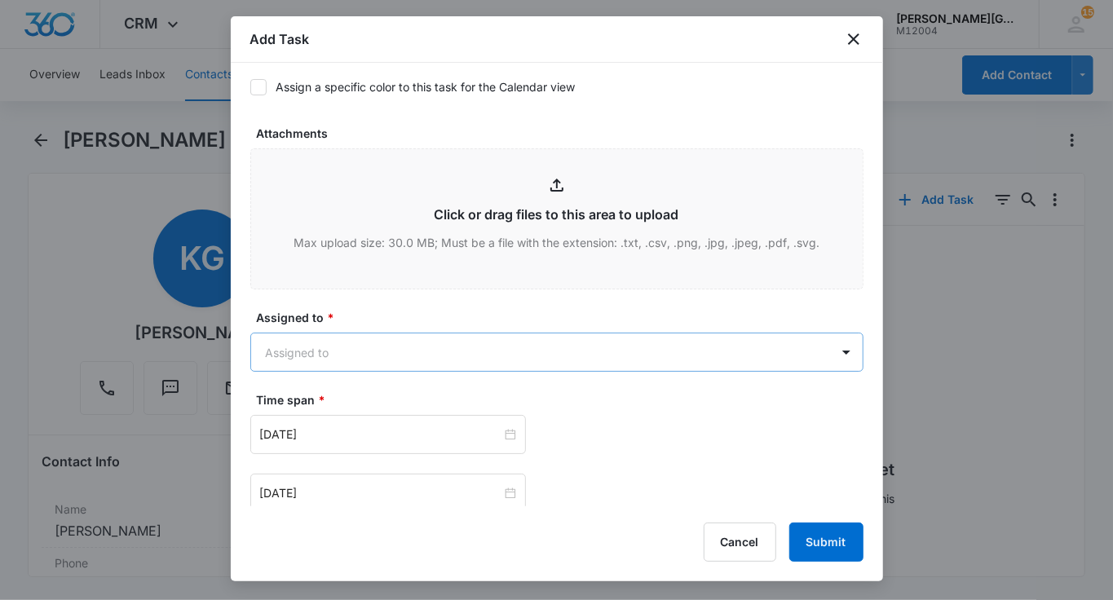
type input "check with [PERSON_NAME] if he can do a private lesson with her on [DATE] 9:30 …"
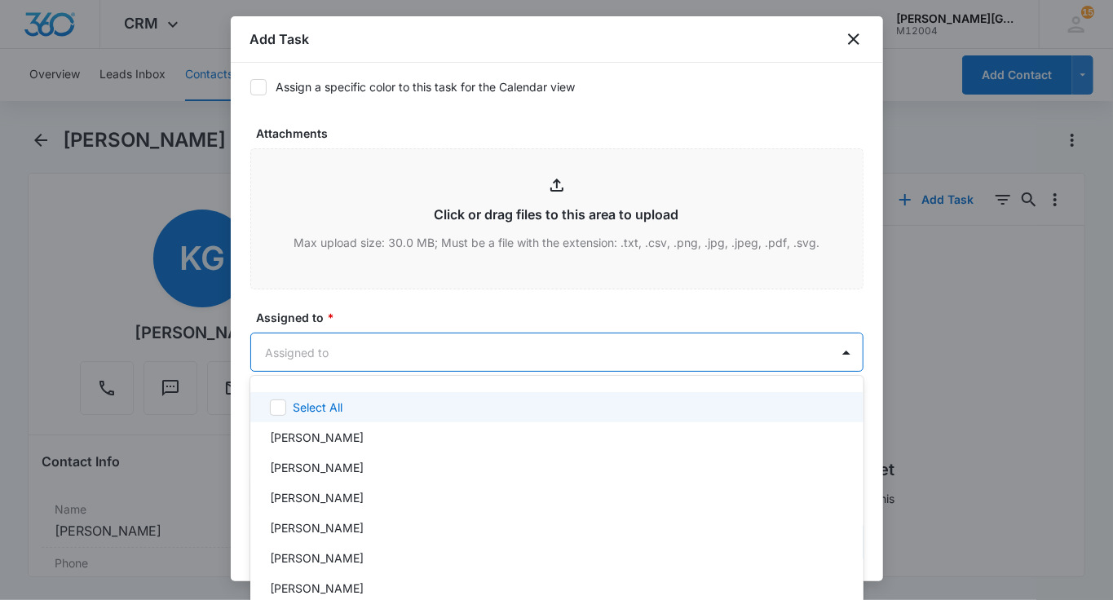
click at [488, 344] on body "CRM Apps Reputation Websites Forms CRM Email Social Shop Payments POS Content A…" at bounding box center [556, 300] width 1113 height 600
type input "[PERSON_NAME]"
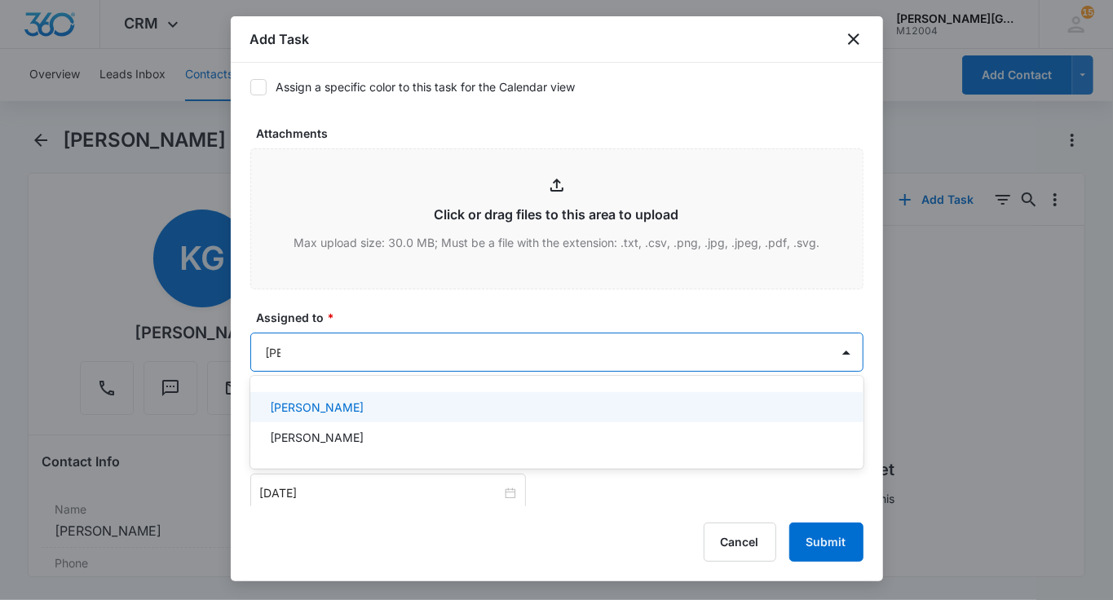
click at [450, 402] on div "[PERSON_NAME]" at bounding box center [555, 407] width 571 height 17
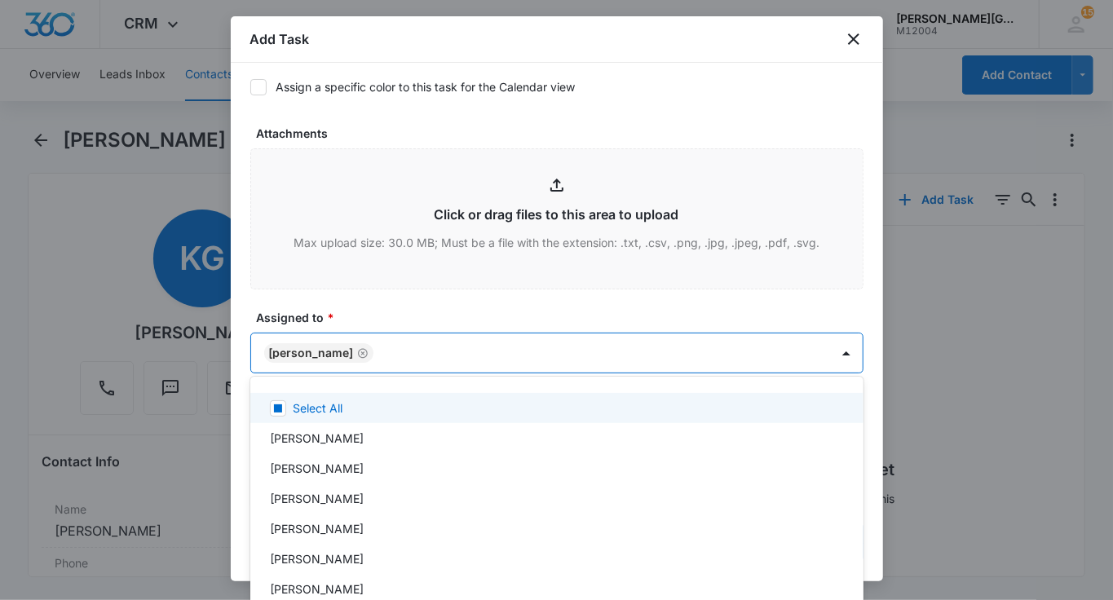
click at [453, 336] on div at bounding box center [556, 300] width 1113 height 600
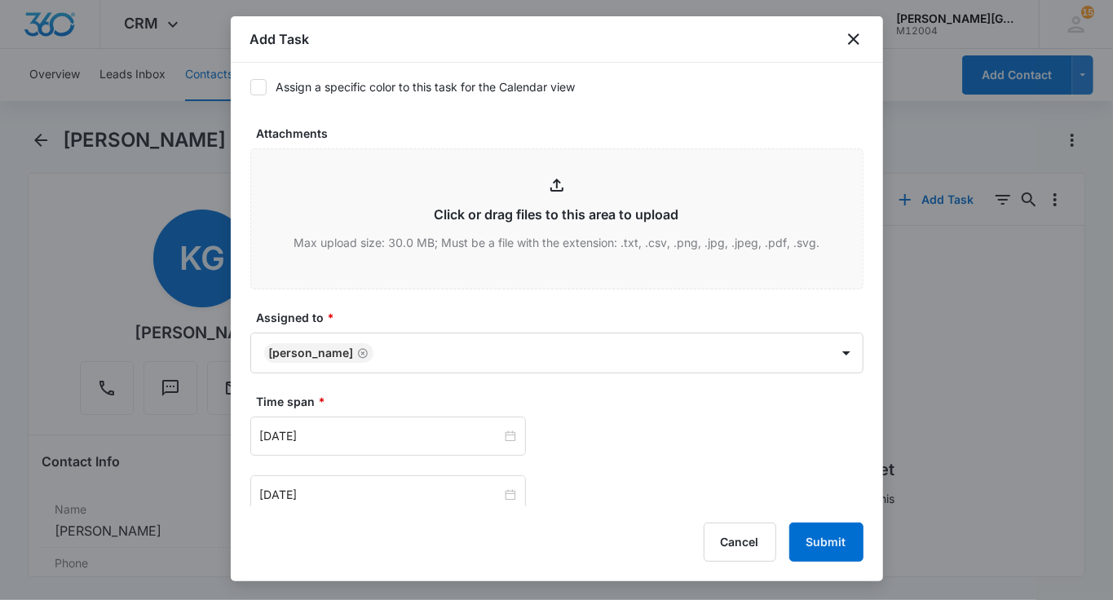
scroll to position [999, 0]
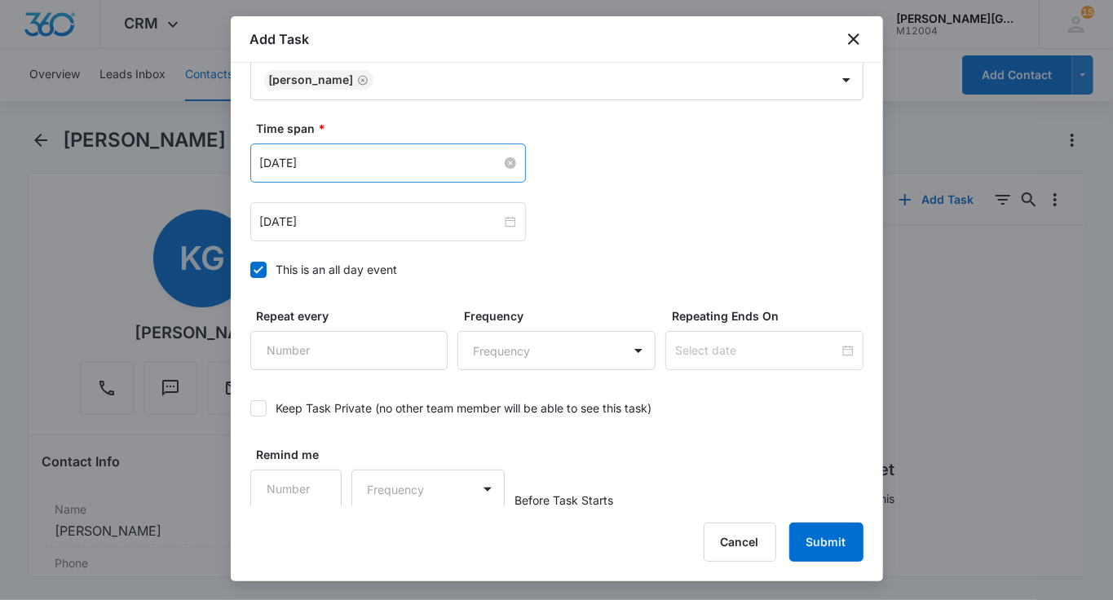
click at [335, 157] on input "[DATE]" at bounding box center [380, 163] width 241 height 18
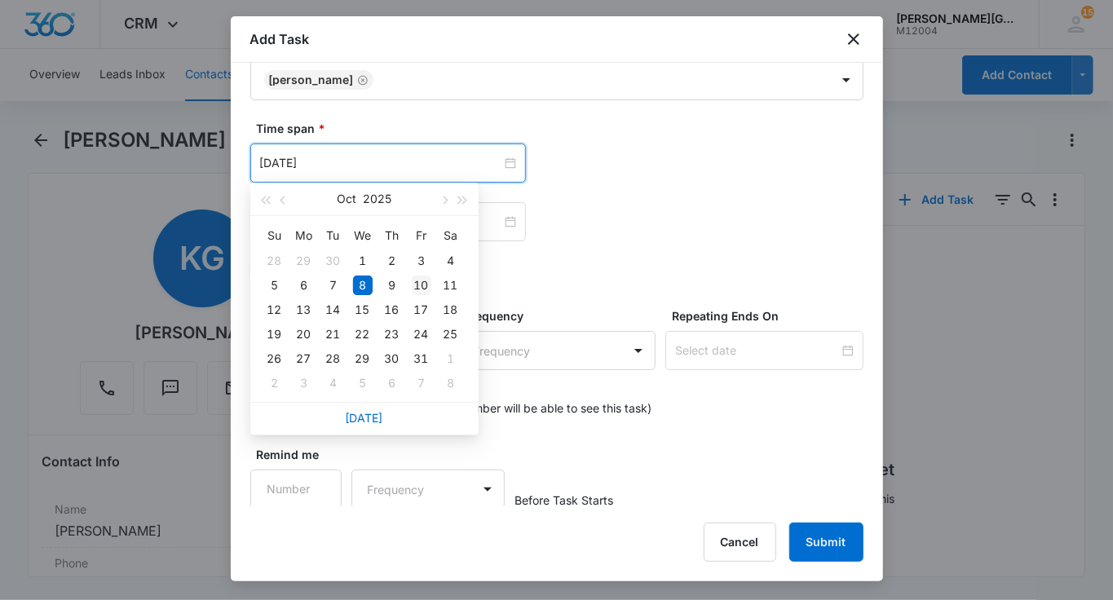
type input "[DATE]"
click at [419, 281] on div "10" at bounding box center [422, 286] width 20 height 20
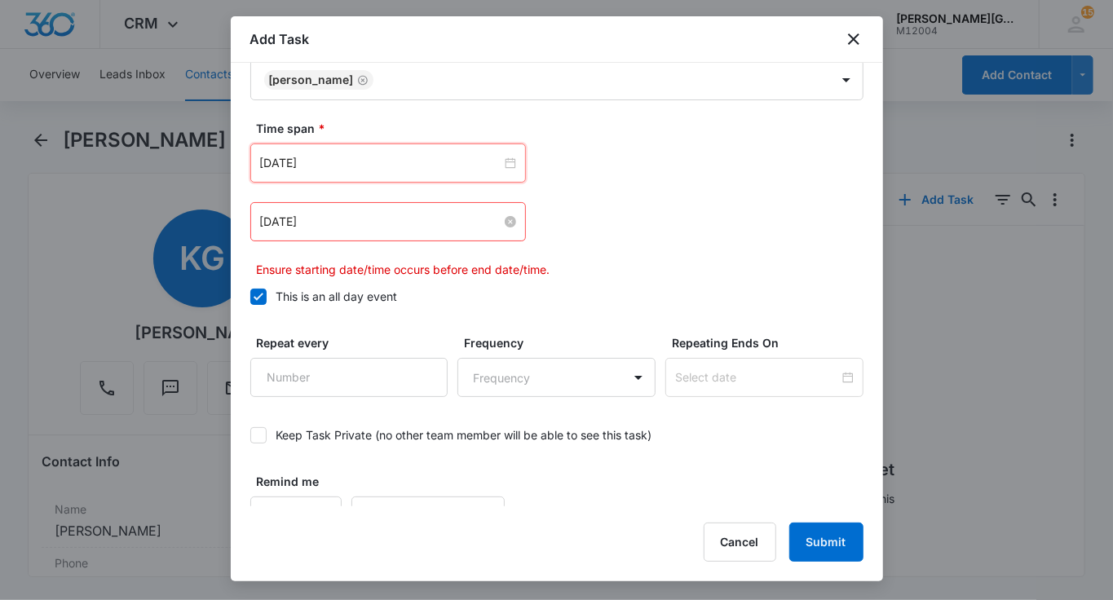
click at [320, 225] on input "[DATE]" at bounding box center [380, 222] width 241 height 18
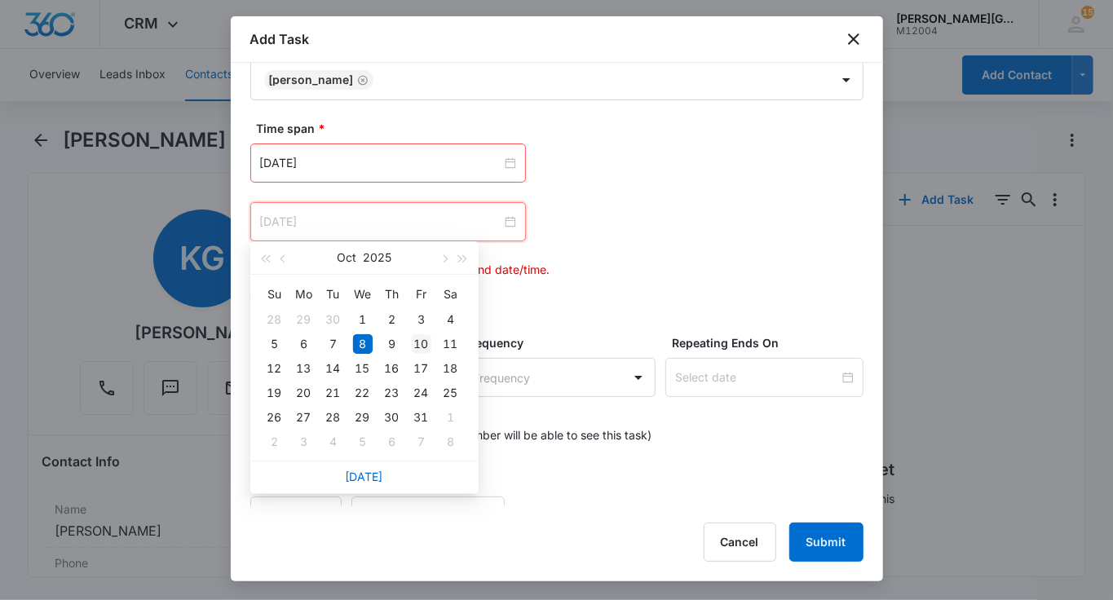
type input "[DATE]"
click at [421, 341] on div "10" at bounding box center [422, 344] width 20 height 20
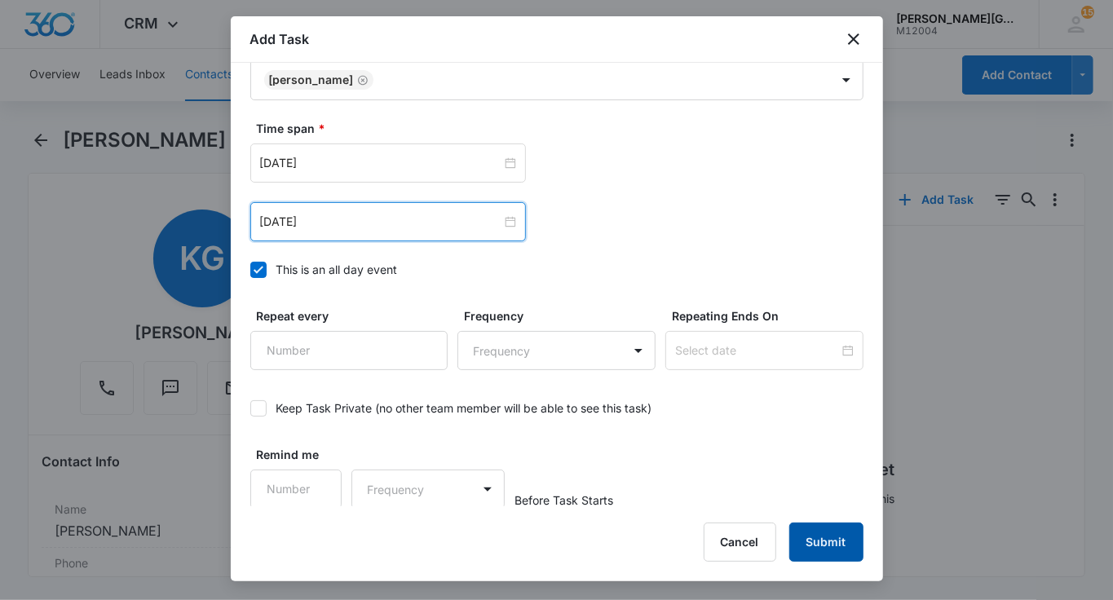
click at [821, 545] on button "Submit" at bounding box center [826, 542] width 74 height 39
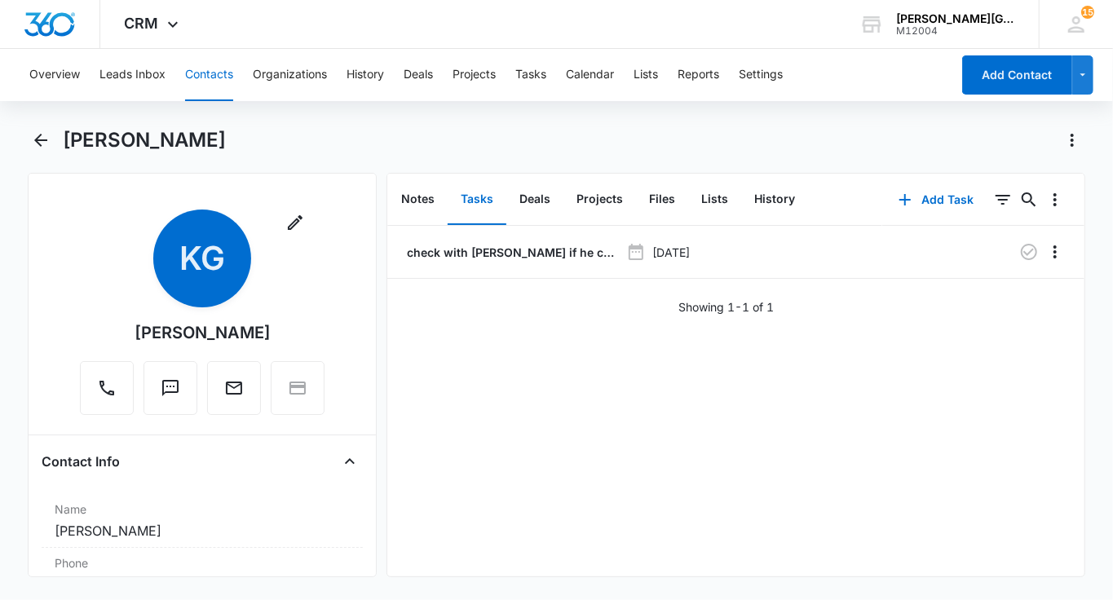
click at [213, 80] on button "Contacts" at bounding box center [209, 75] width 48 height 52
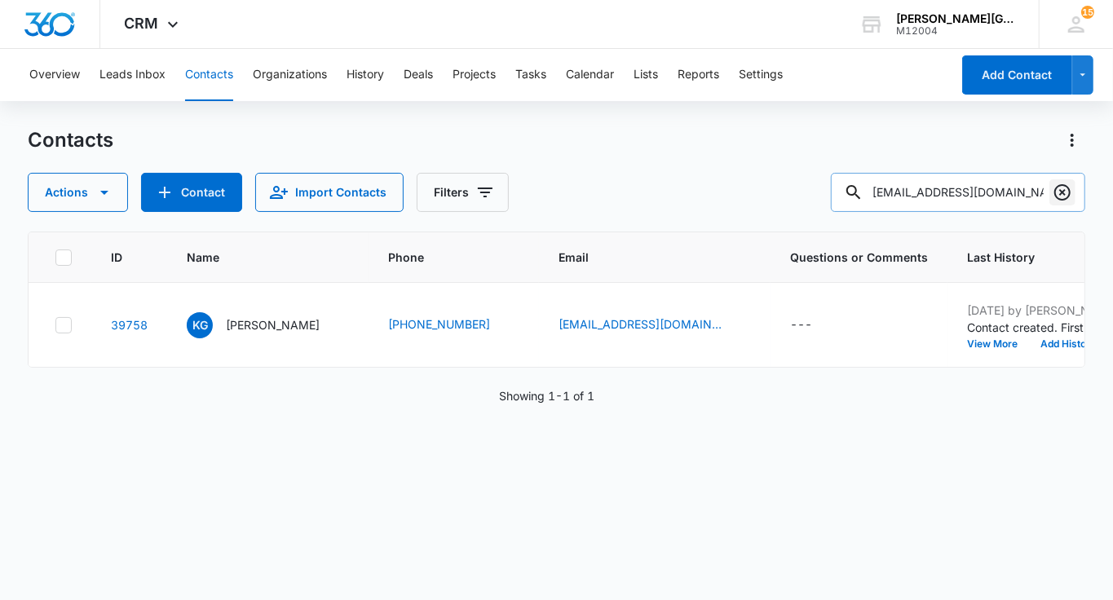
click at [1066, 188] on icon "Clear" at bounding box center [1063, 193] width 20 height 20
